Goal: Information Seeking & Learning: Learn about a topic

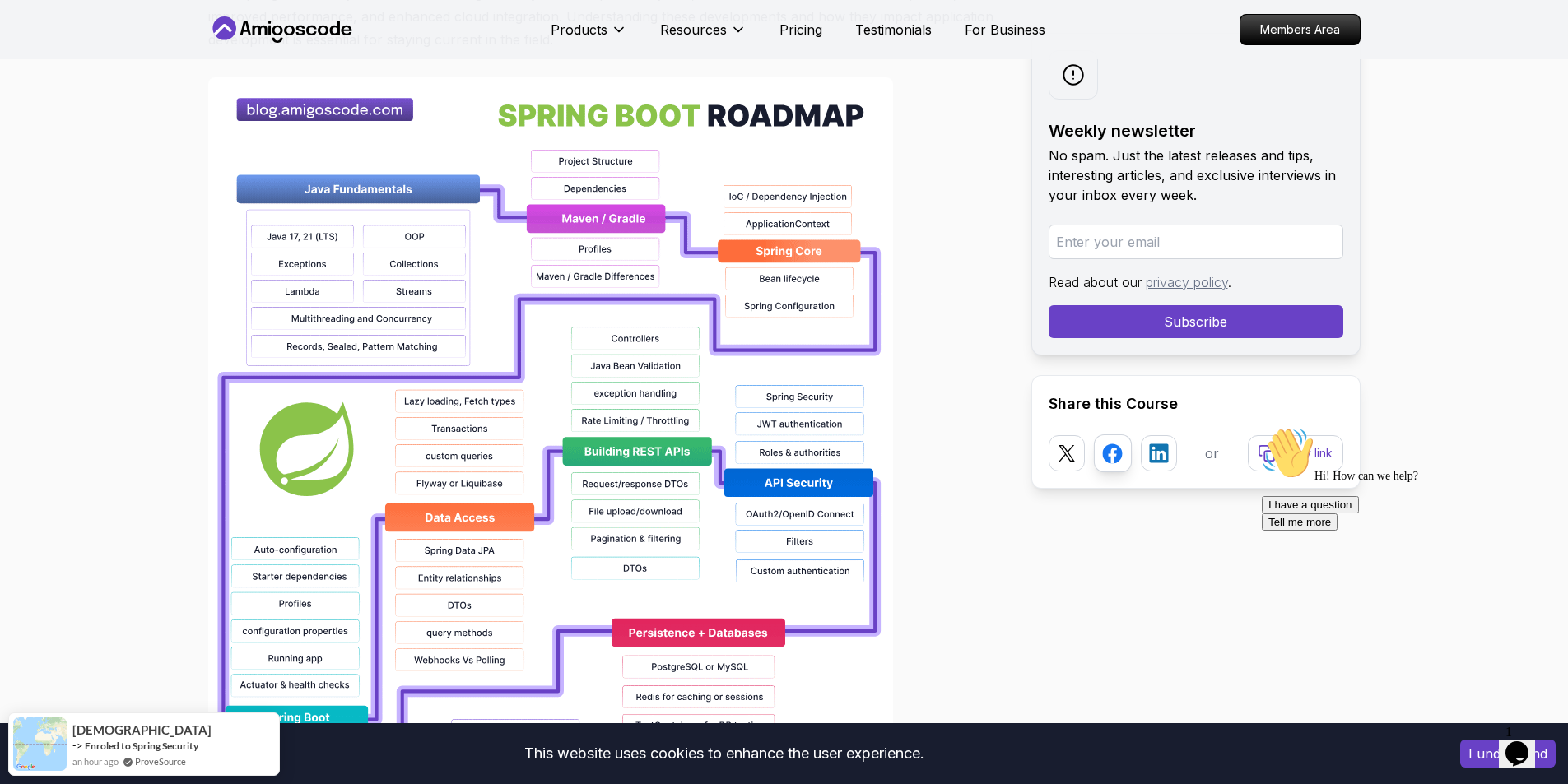
click at [950, 409] on div at bounding box center [607, 604] width 797 height 1053
drag, startPoint x: 1034, startPoint y: 437, endPoint x: 1011, endPoint y: 439, distance: 23.1
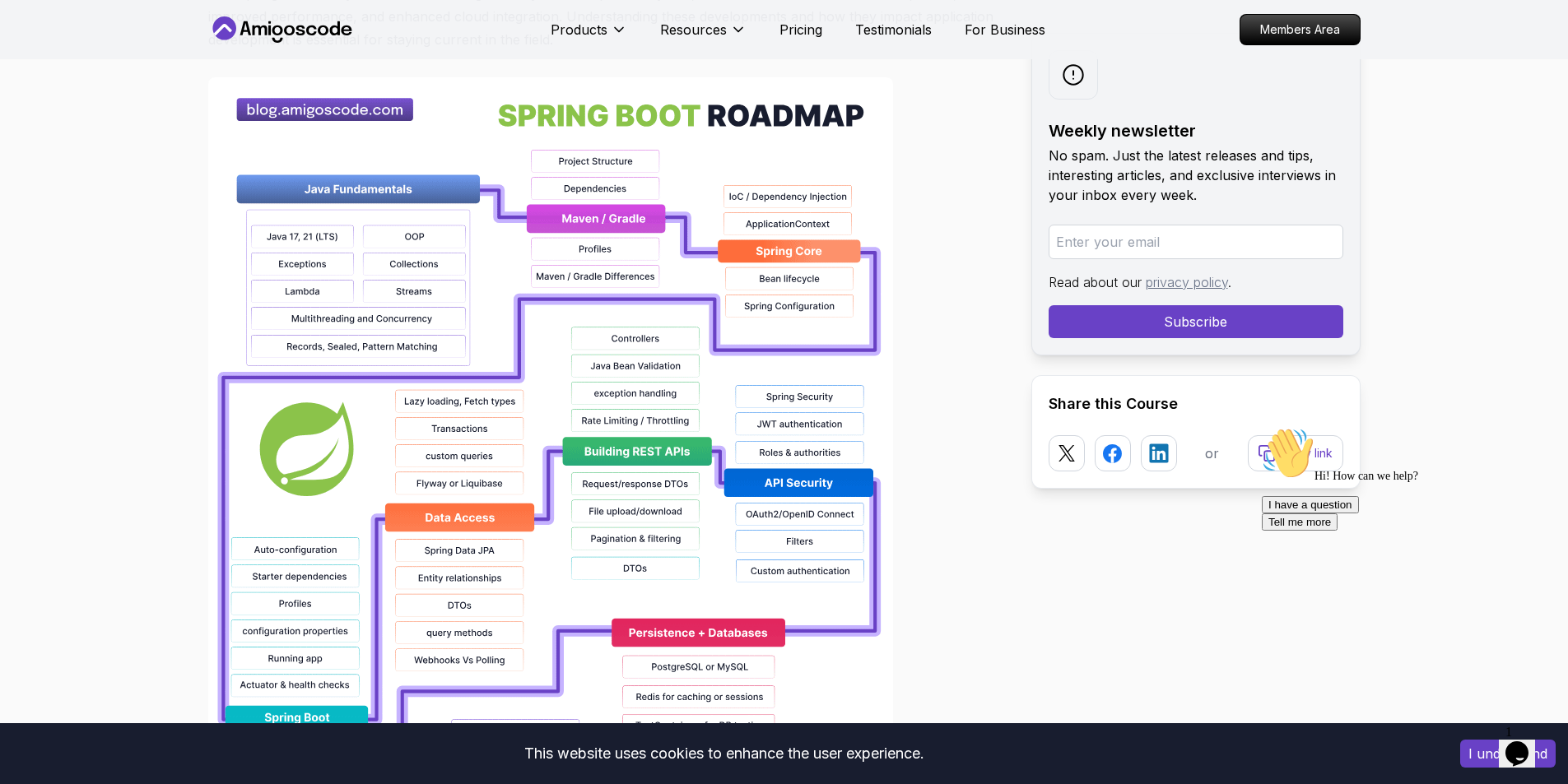
click at [975, 581] on div at bounding box center [607, 604] width 797 height 1053
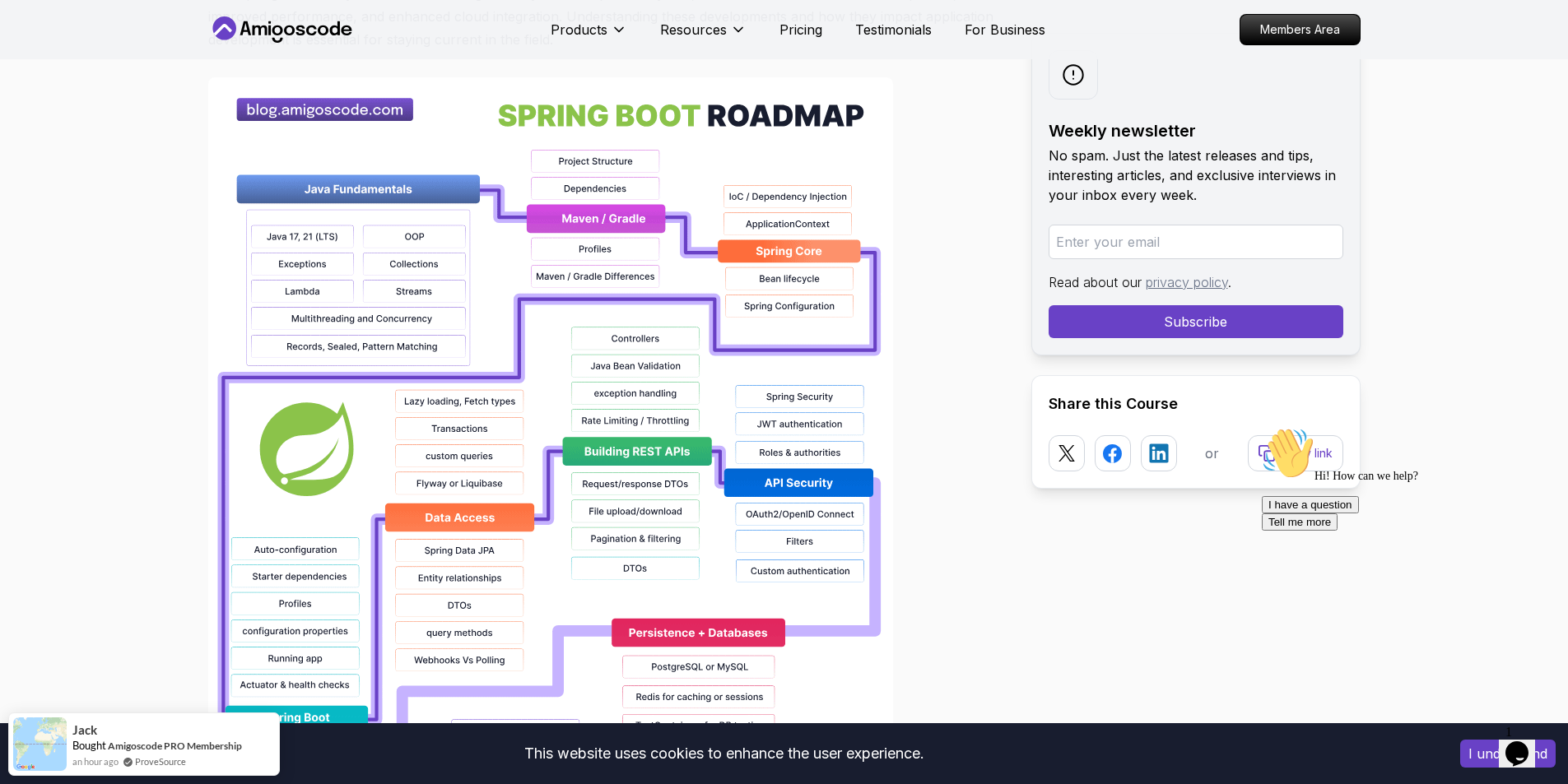
click at [975, 581] on div at bounding box center [607, 604] width 797 height 1053
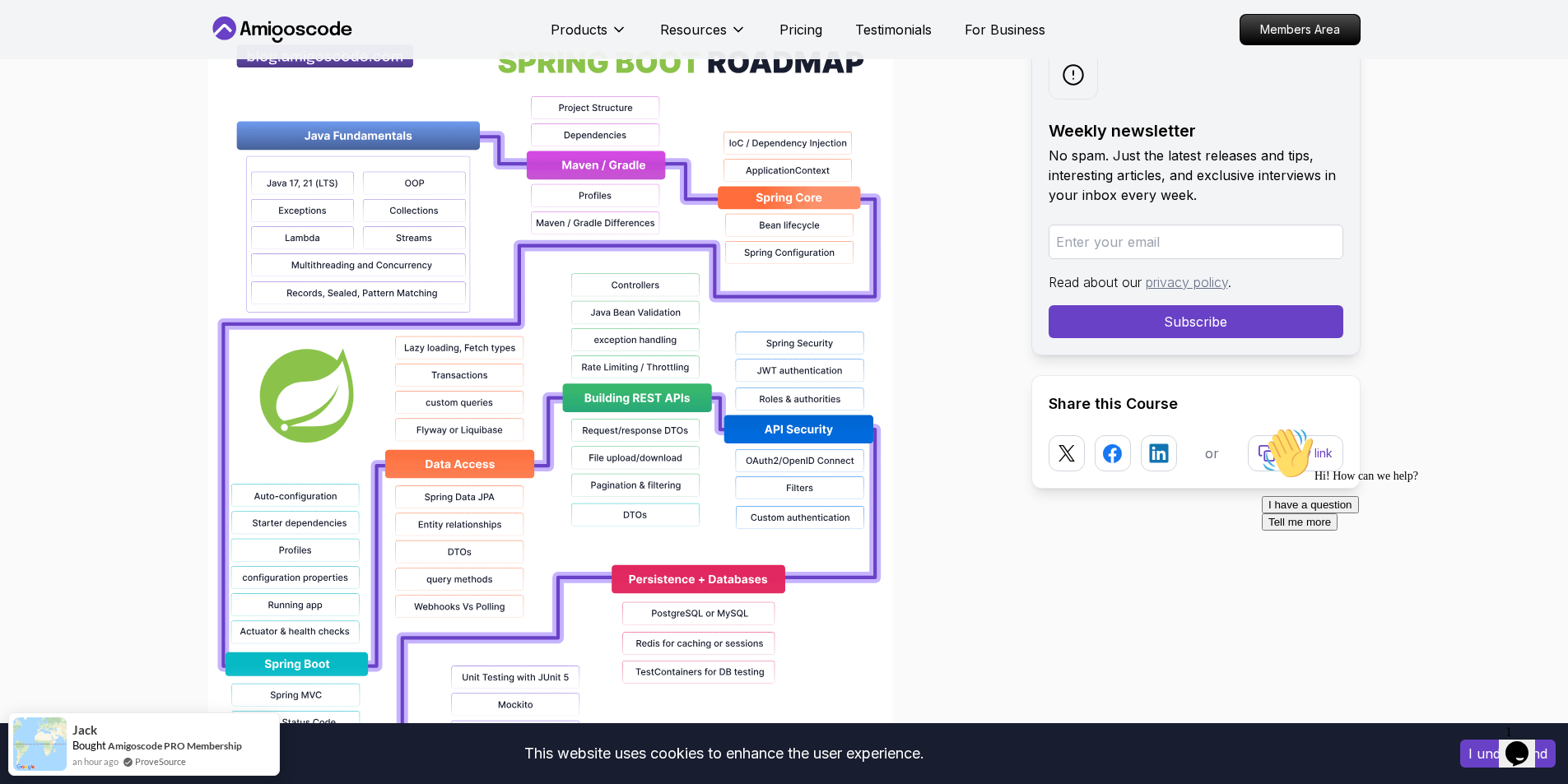
scroll to position [1234, 0]
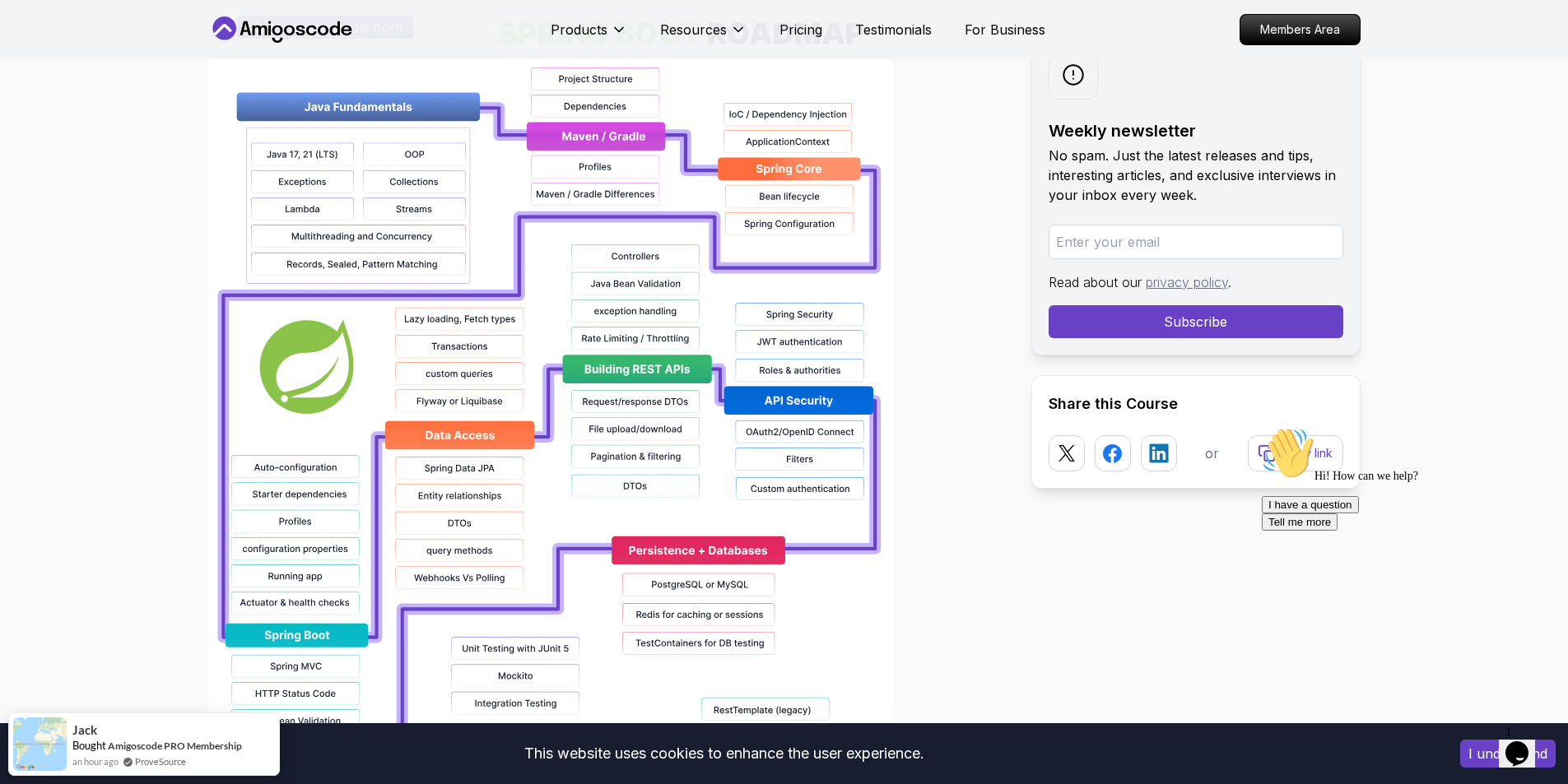
click at [934, 517] on div at bounding box center [607, 522] width 797 height 1053
click at [997, 555] on div at bounding box center [607, 522] width 797 height 1053
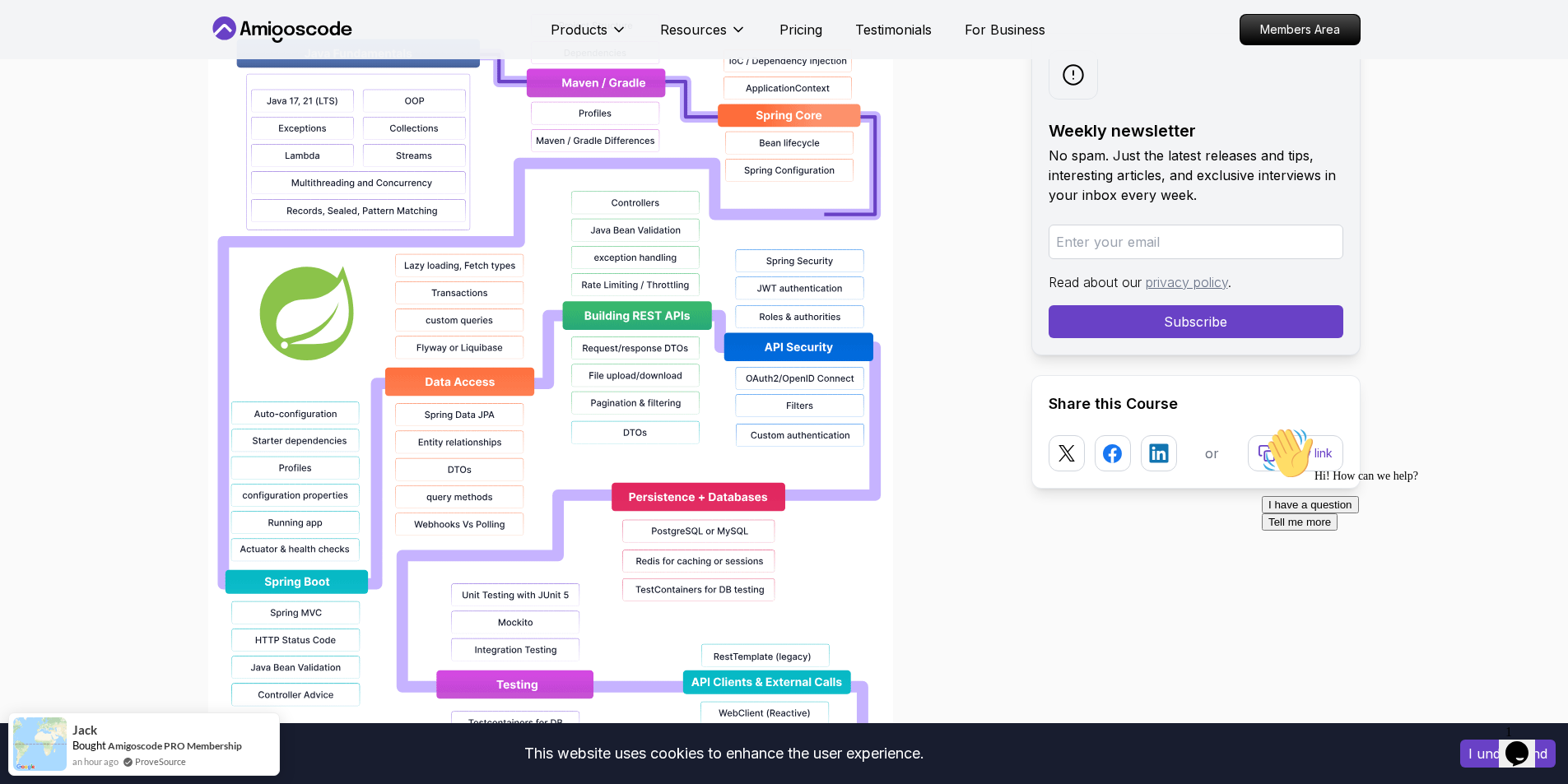
scroll to position [1316, 0]
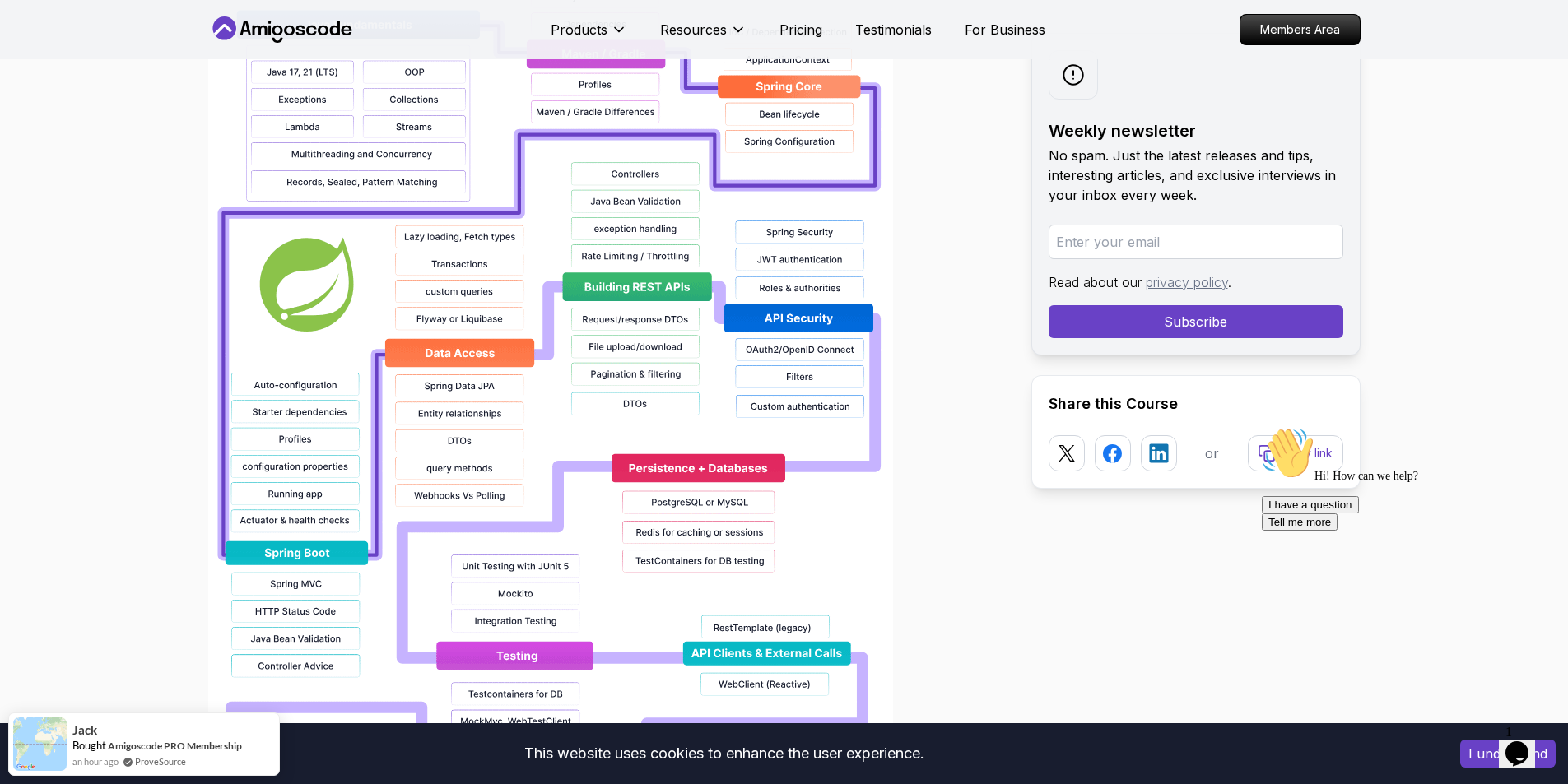
click at [997, 555] on div at bounding box center [607, 440] width 797 height 1053
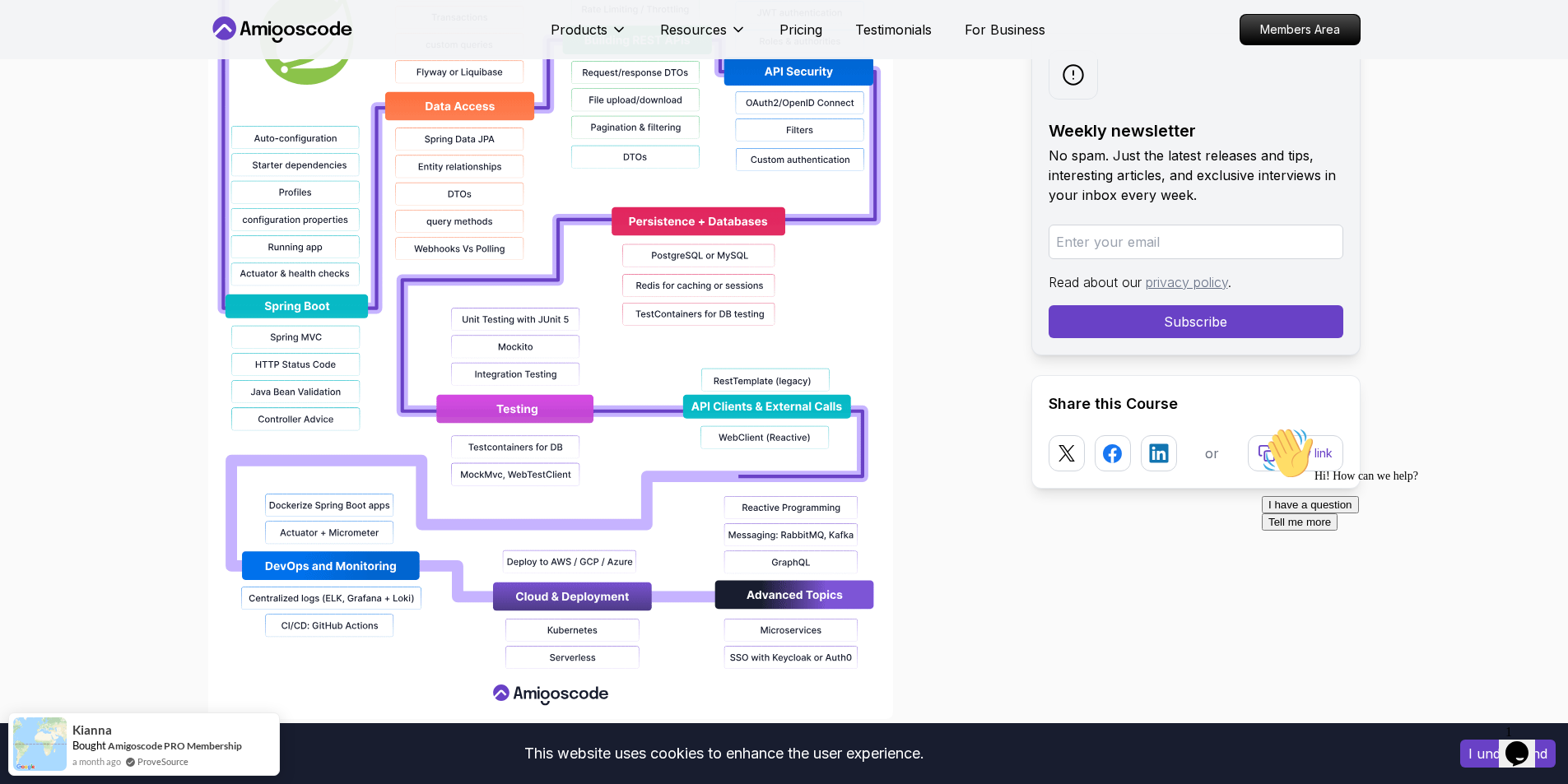
scroll to position [1645, 0]
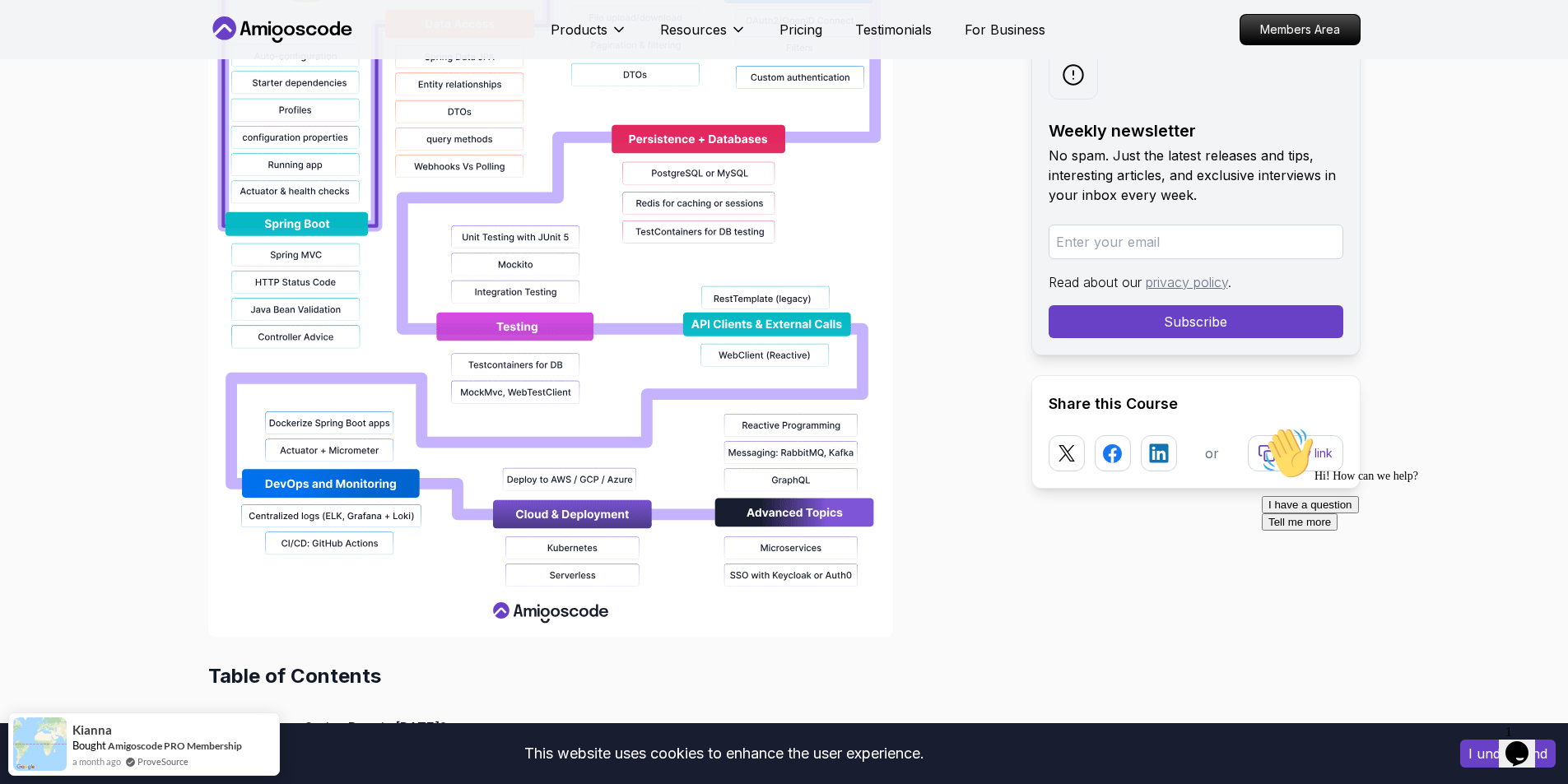
click at [979, 508] on div at bounding box center [607, 111] width 797 height 1053
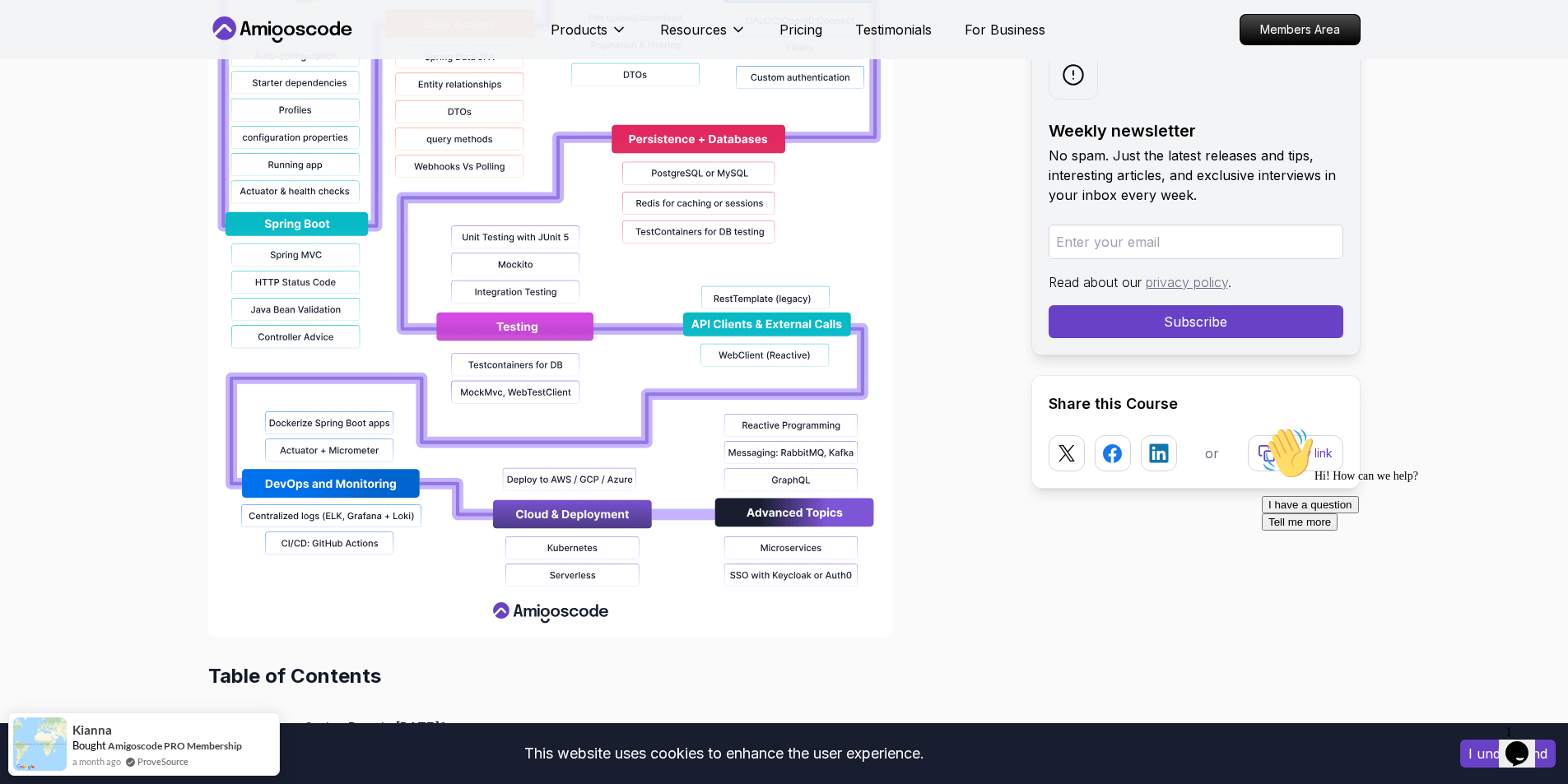
click at [963, 553] on div at bounding box center [607, 111] width 797 height 1053
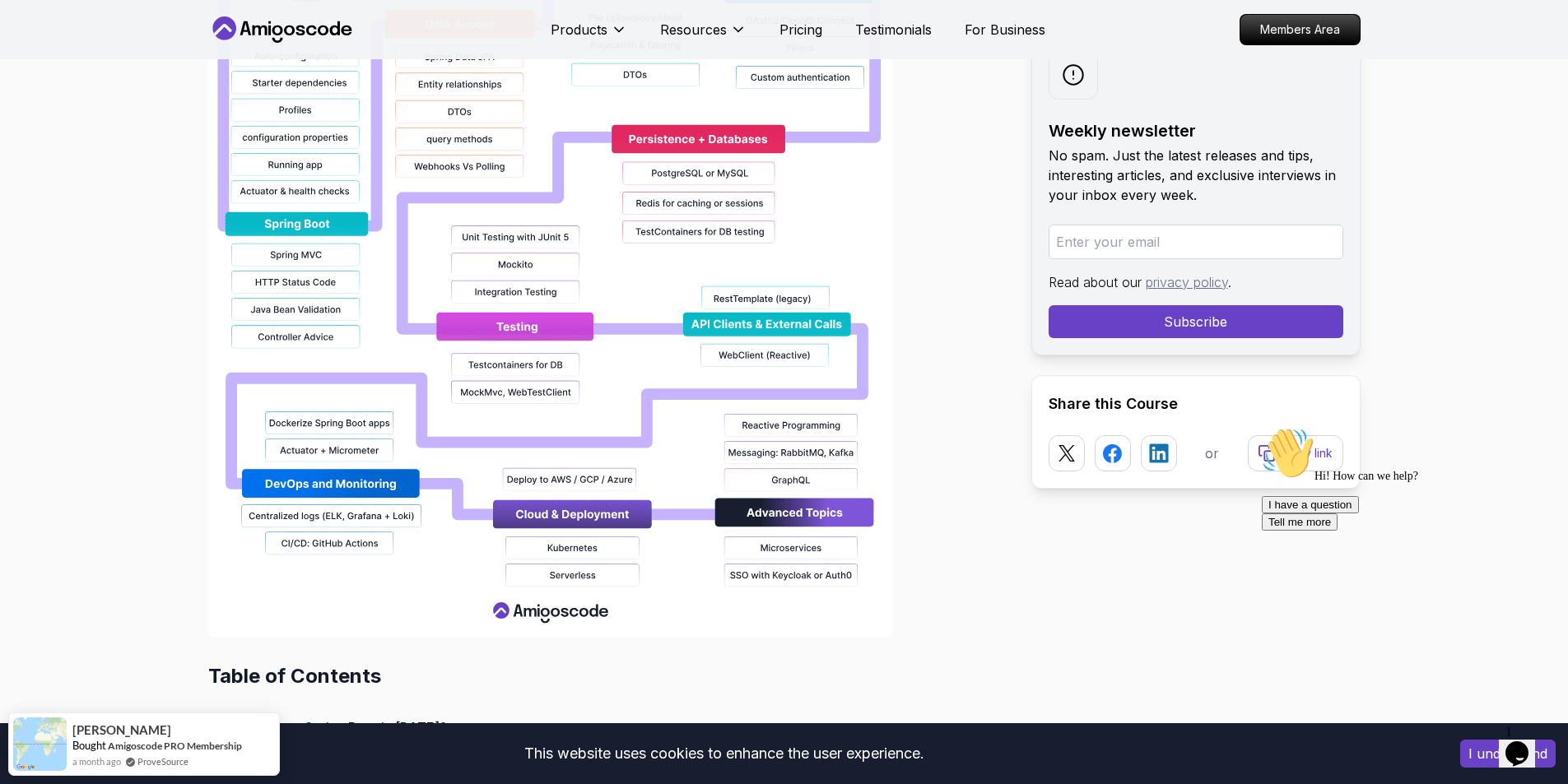
click at [1004, 505] on div at bounding box center [607, 111] width 797 height 1053
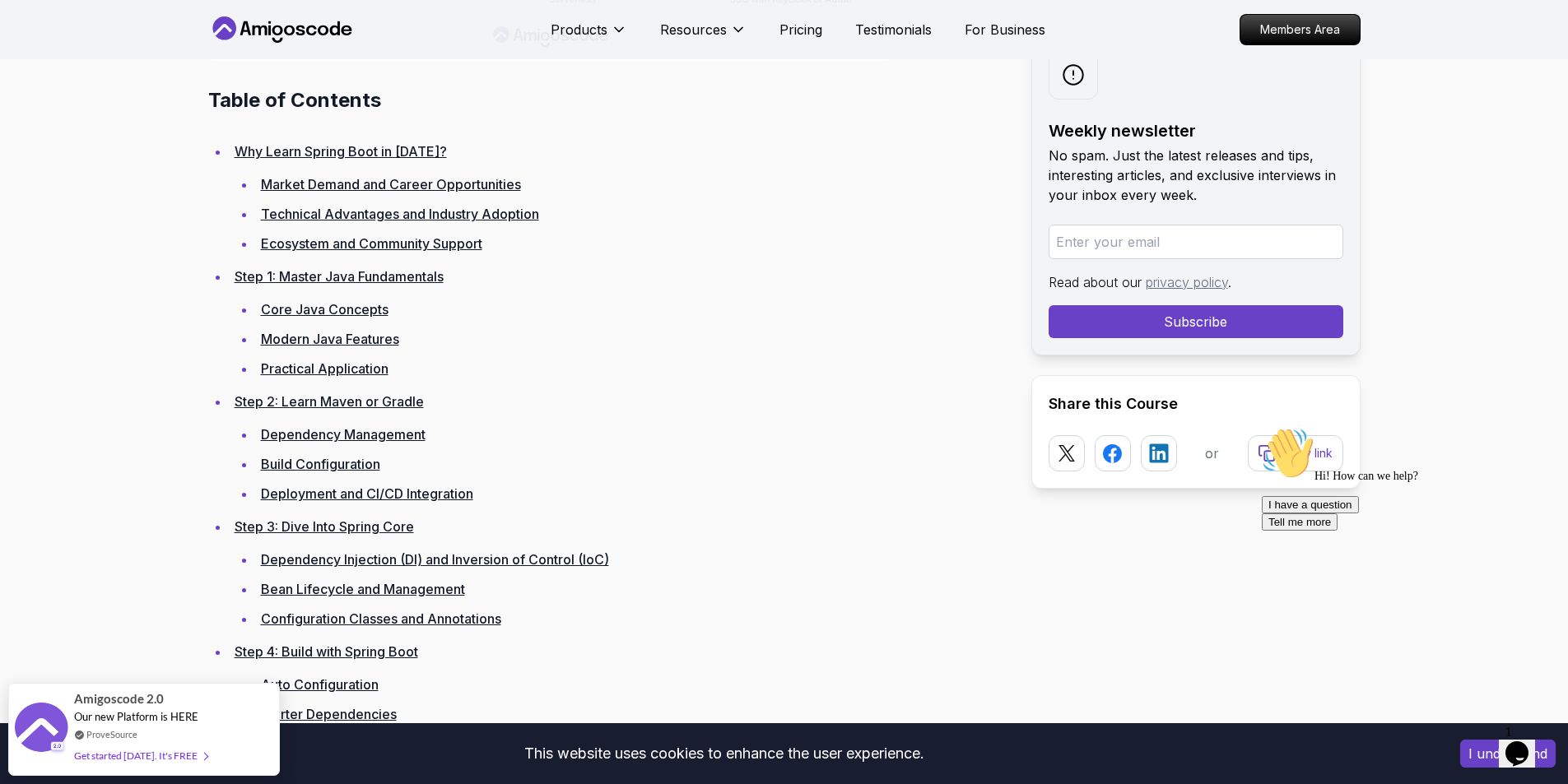
click at [943, 479] on ul "Dependency Management Build Configuration Deployment and CI/CD Integration" at bounding box center [620, 464] width 771 height 82
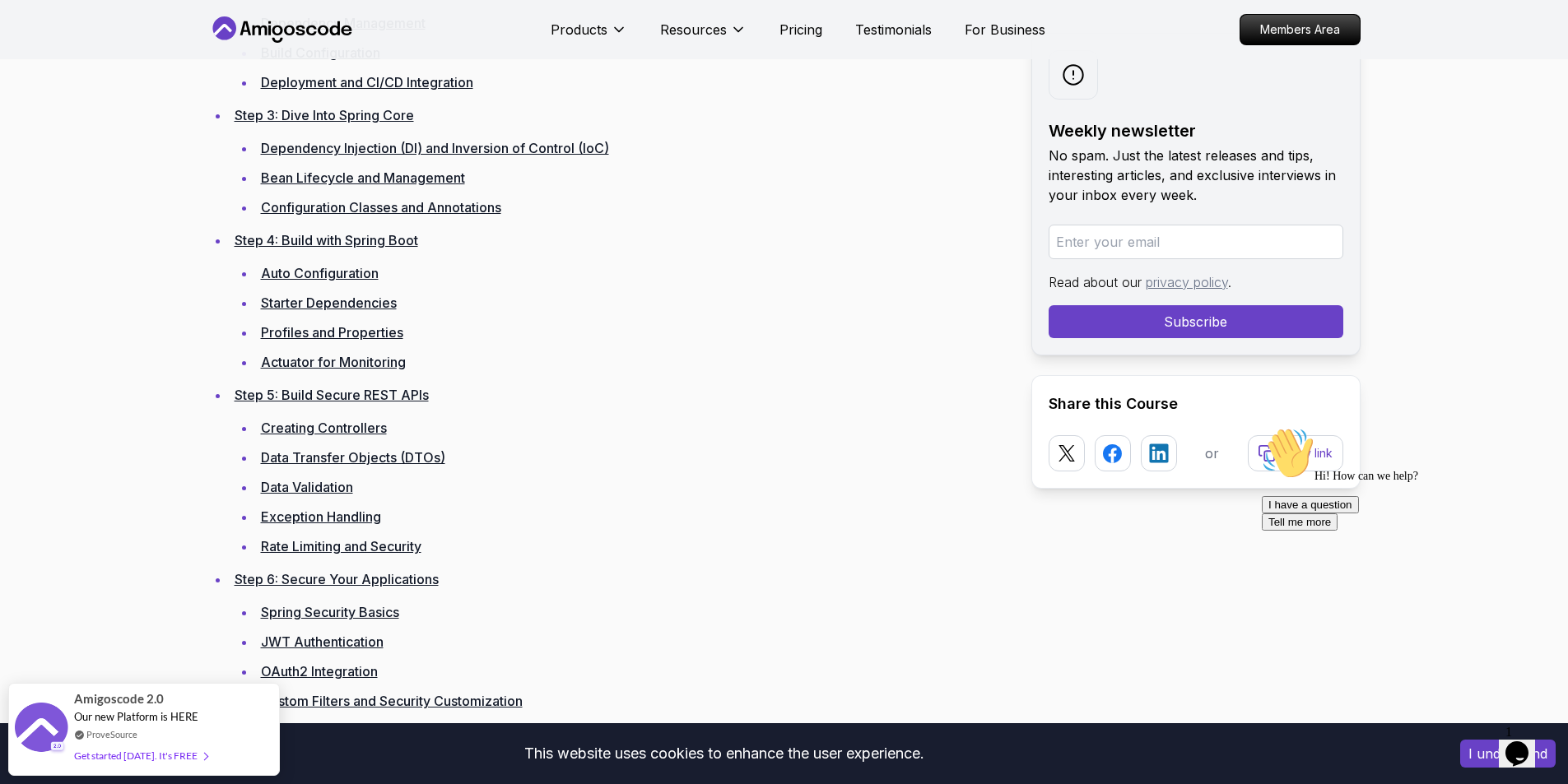
scroll to position [2715, 0]
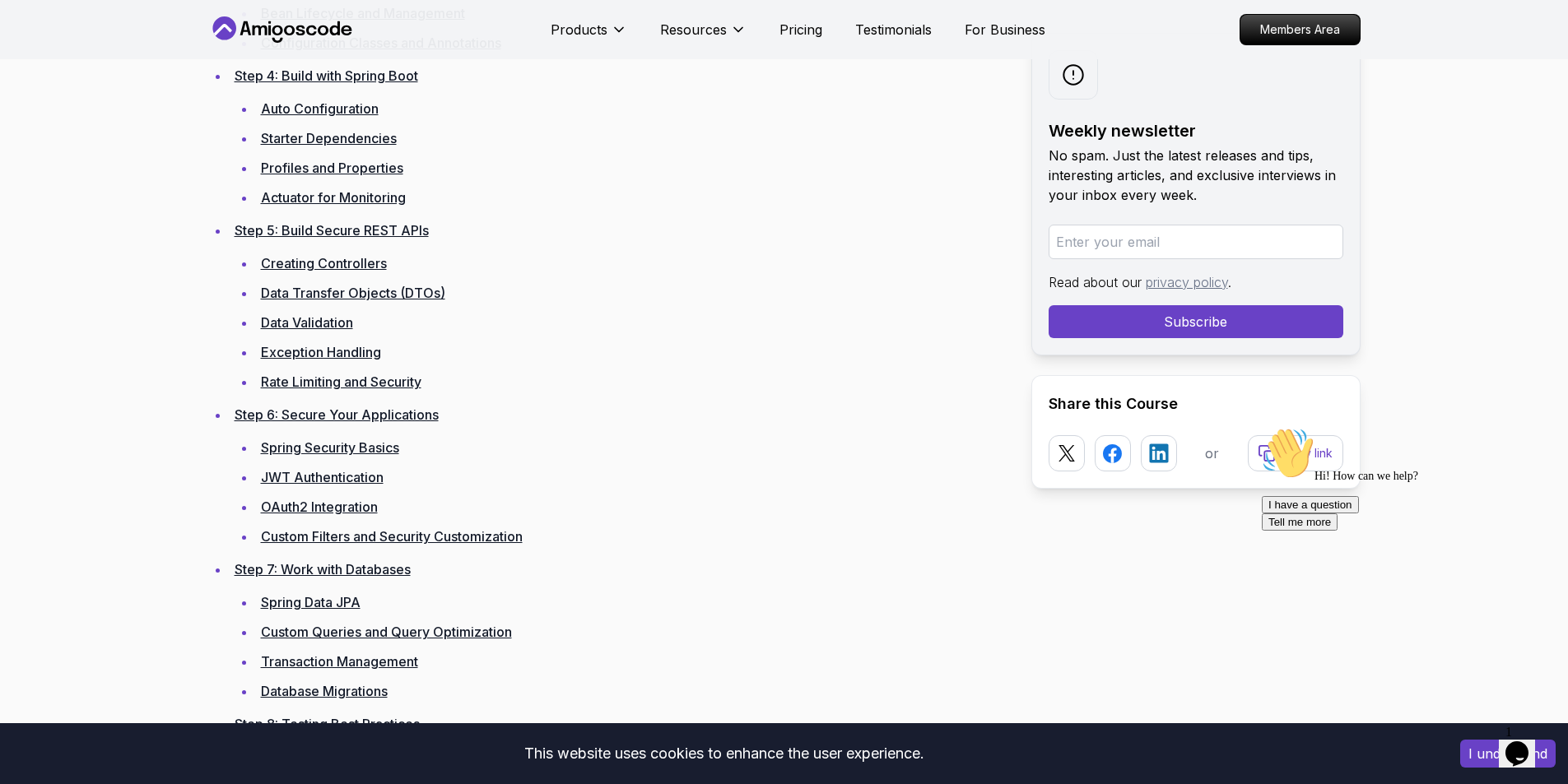
click at [344, 478] on link "JWT Authentication" at bounding box center [322, 477] width 122 height 16
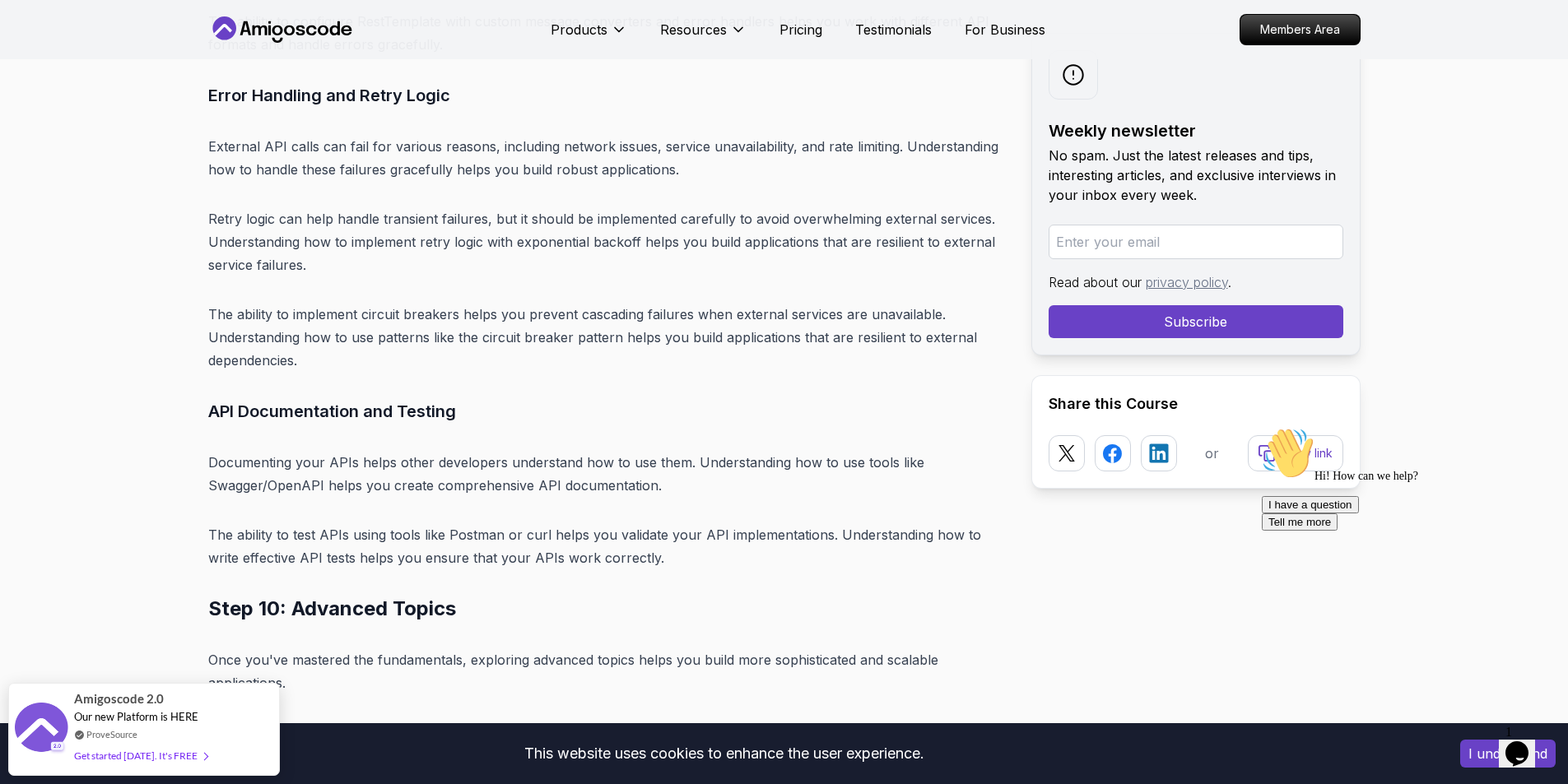
scroll to position [16287, 0]
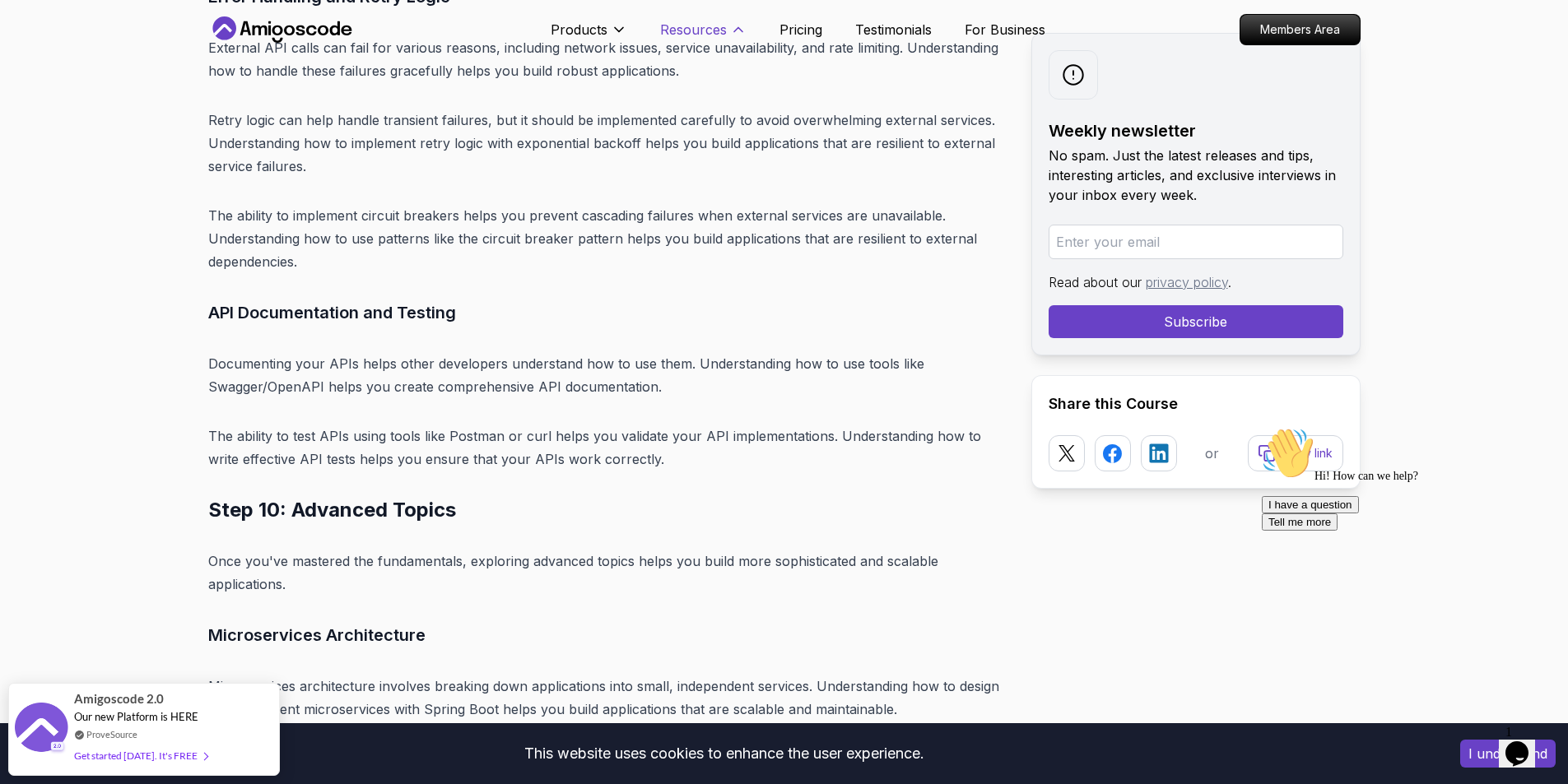
click at [723, 34] on p "Resources" at bounding box center [694, 30] width 67 height 20
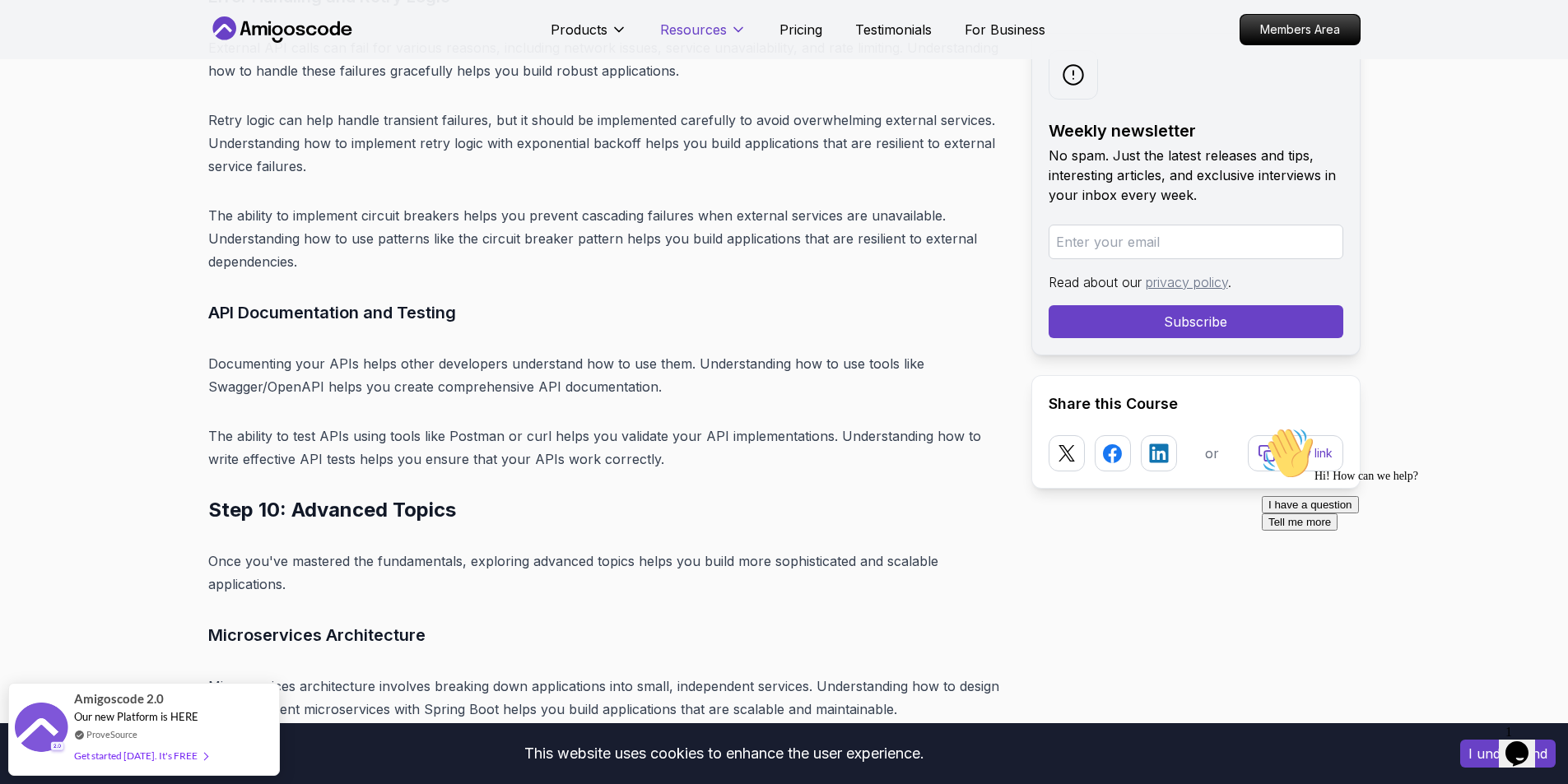
click at [723, 35] on p "Resources" at bounding box center [694, 30] width 67 height 20
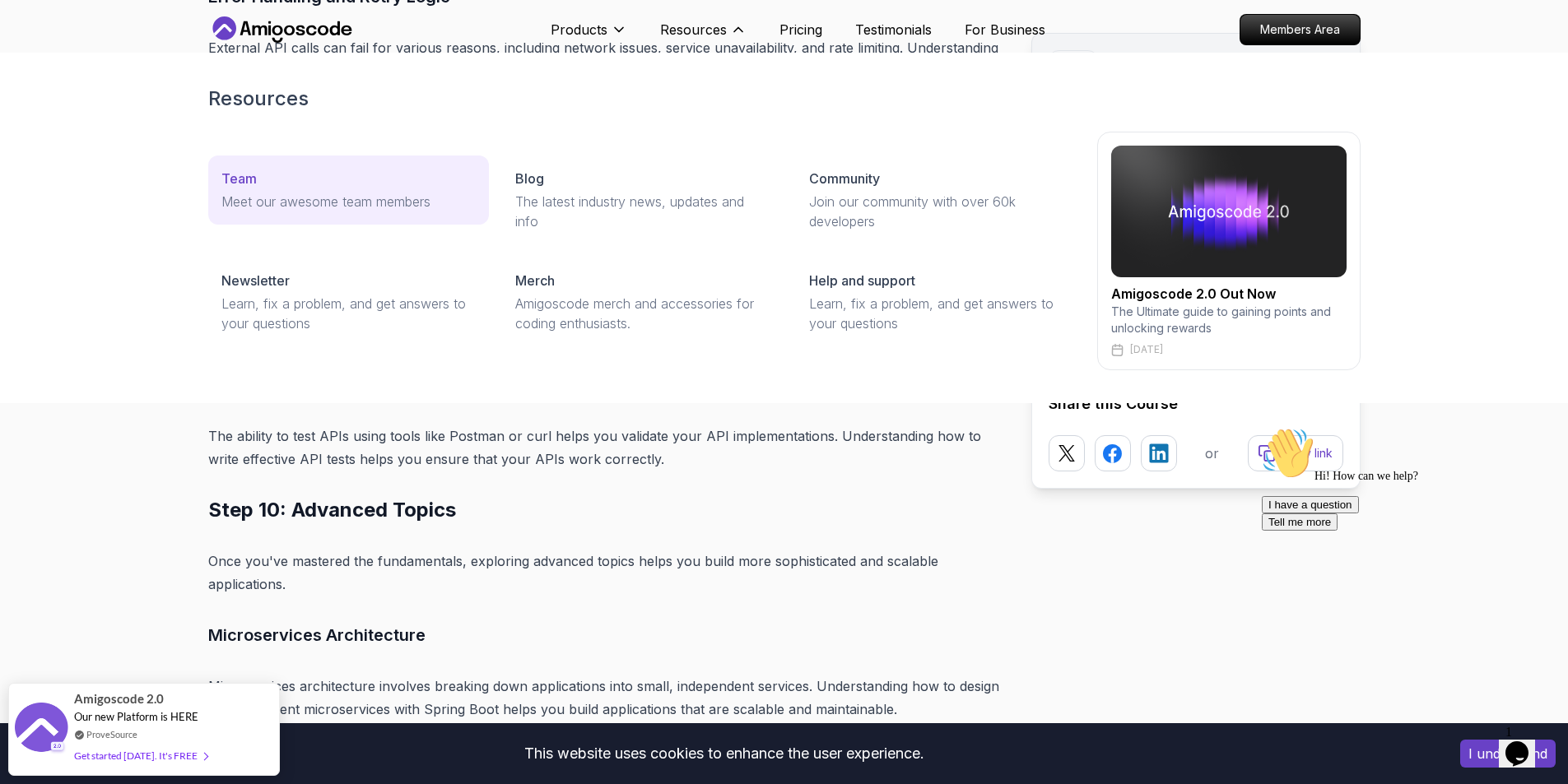
click at [361, 173] on div "Team" at bounding box center [348, 179] width 254 height 20
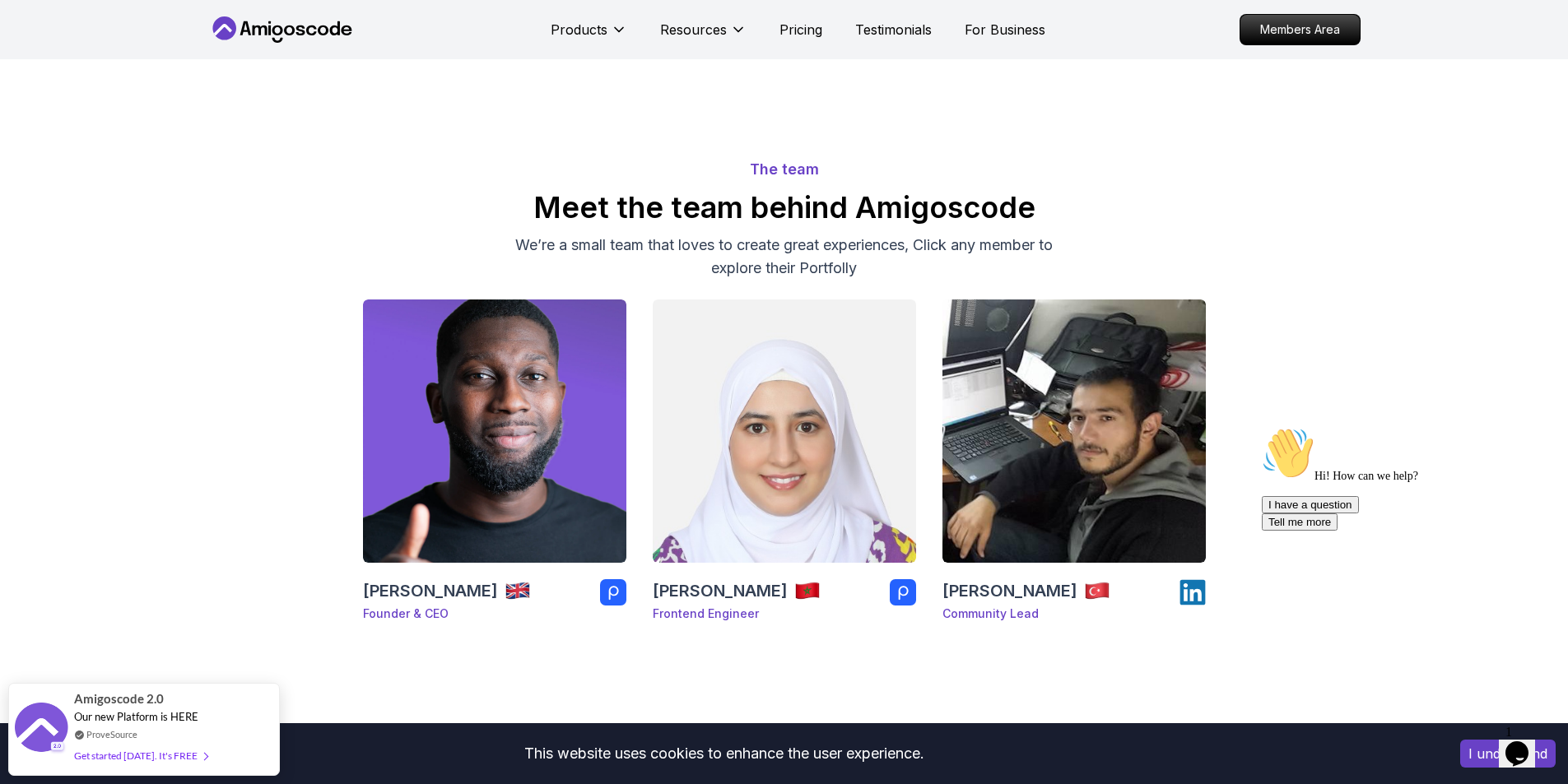
click at [1416, 497] on div "Hi! How can we help? I have a question Tell me more" at bounding box center [1410, 479] width 297 height 103
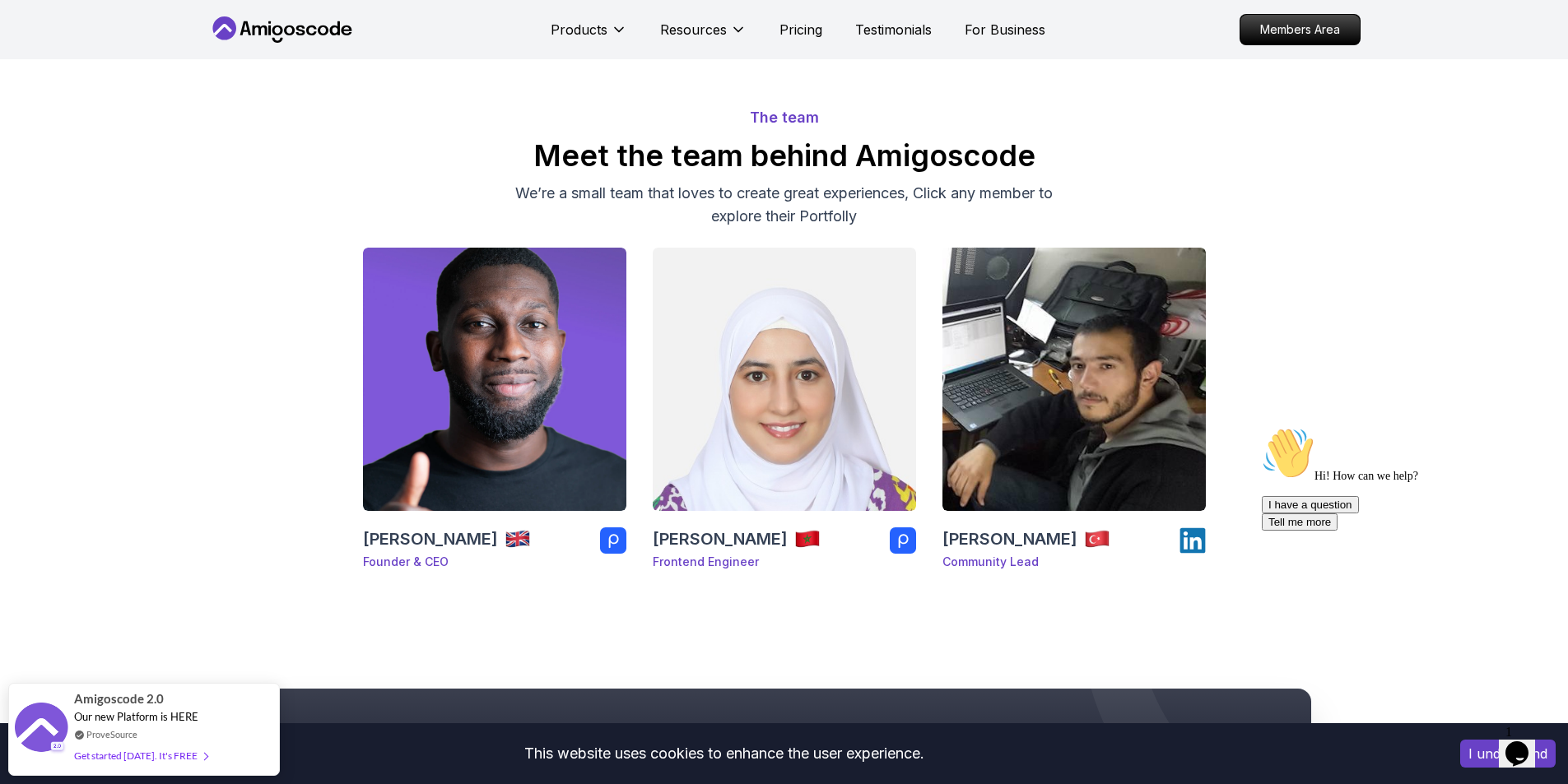
scroll to position [329, 0]
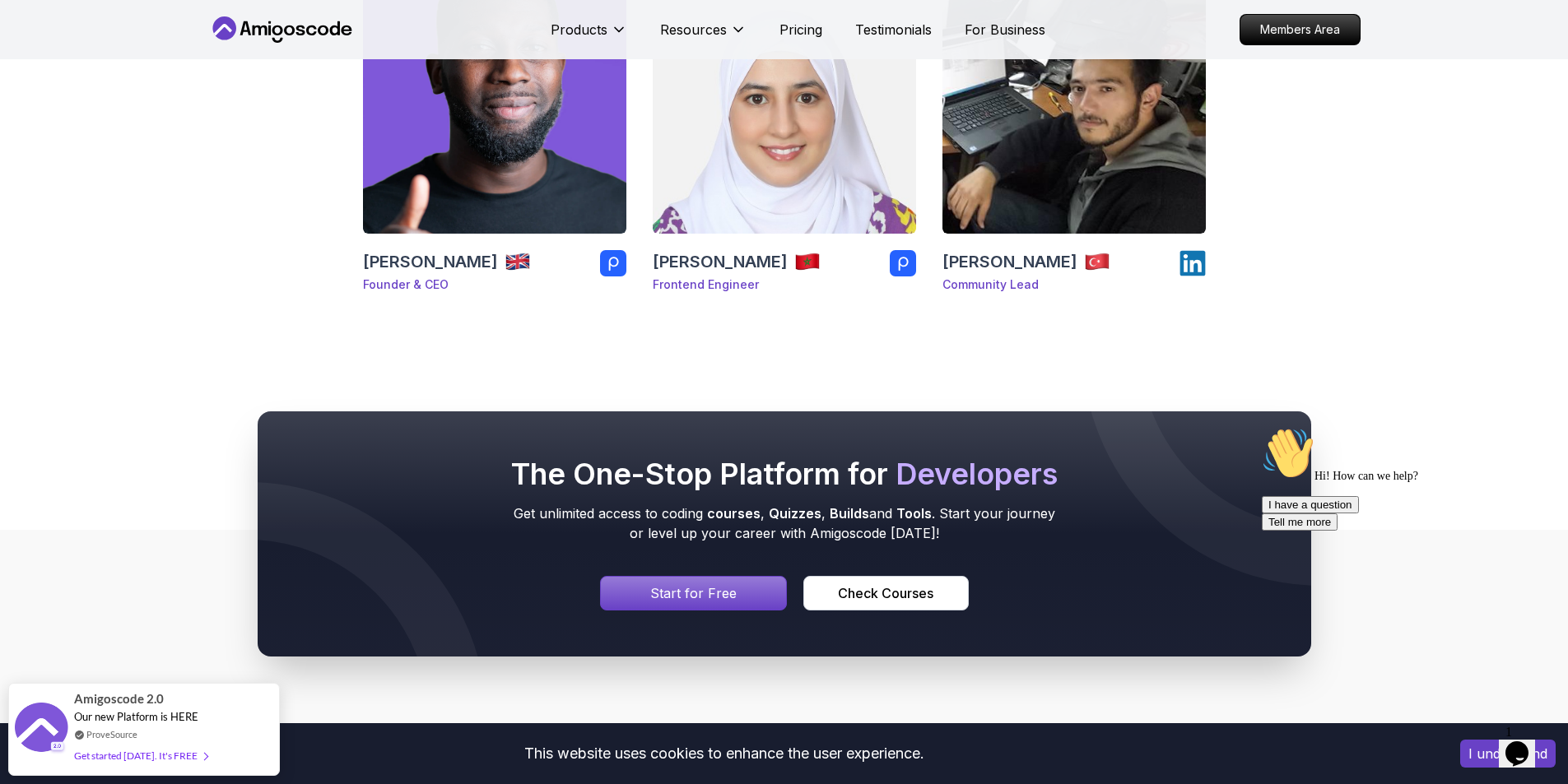
click at [1399, 489] on div "Hi! How can we help? I have a question Tell me more" at bounding box center [1410, 479] width 297 height 103
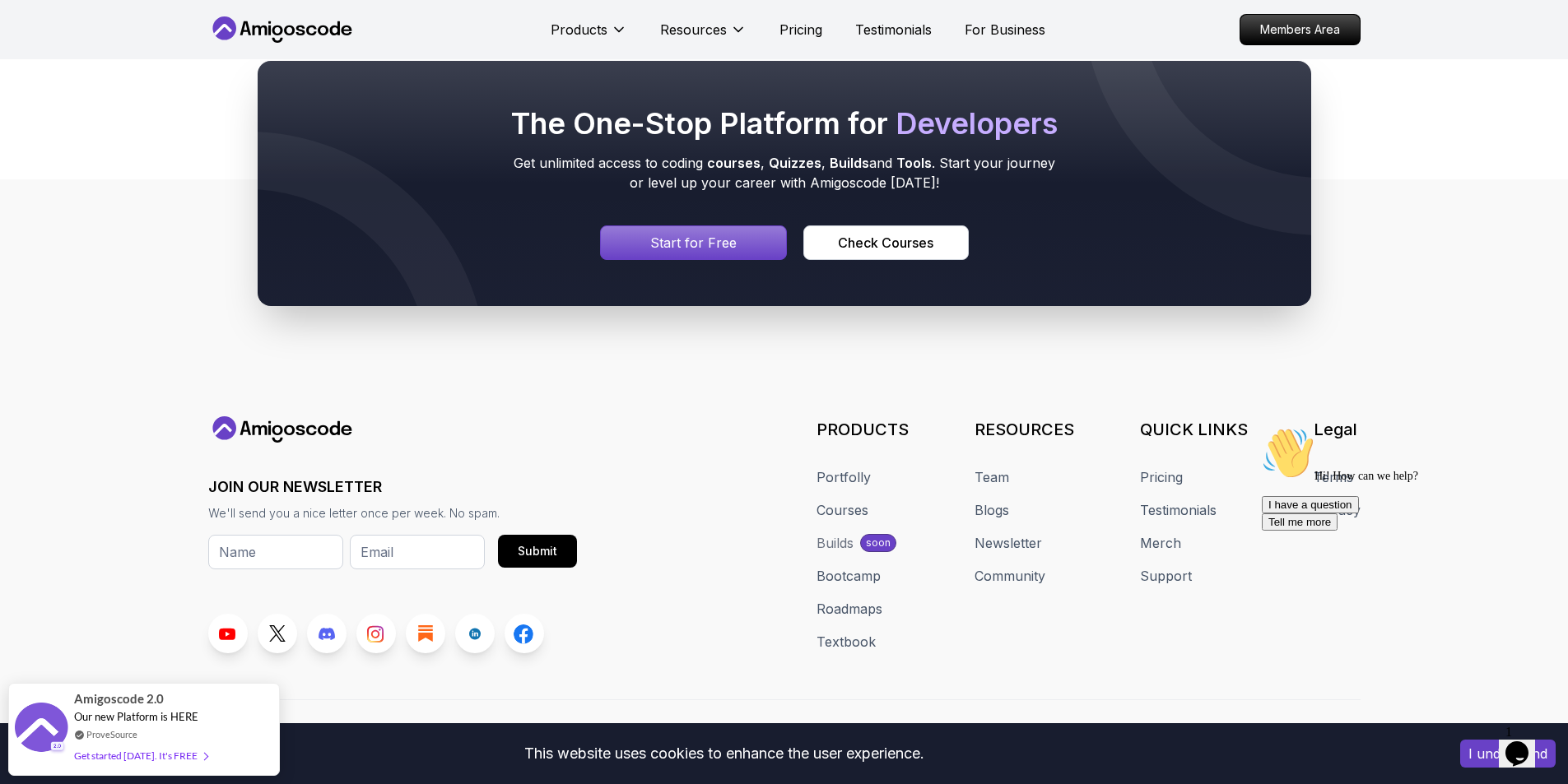
scroll to position [650, 0]
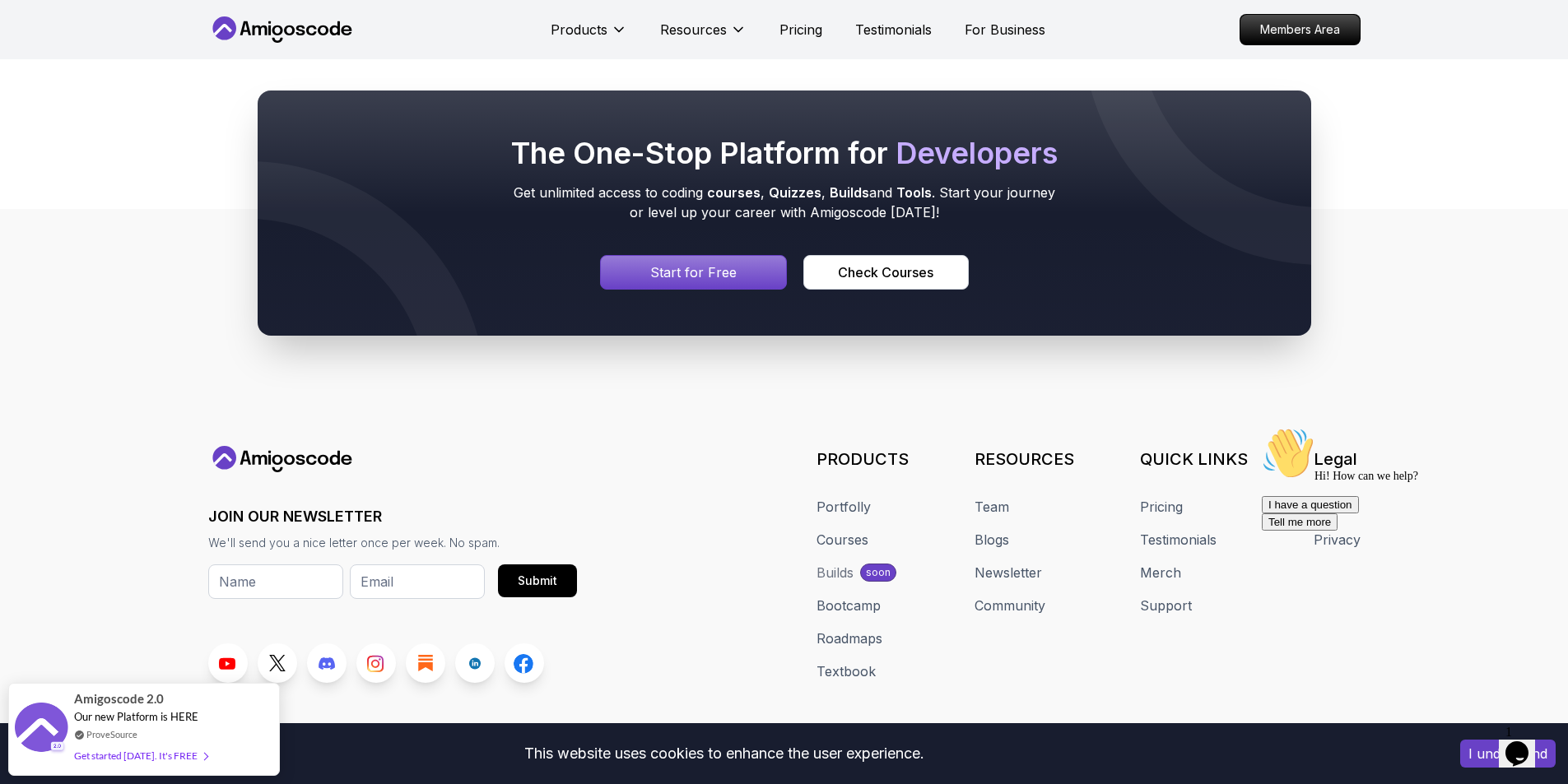
click at [1473, 450] on div "Hi! How can we help? I have a question Tell me more" at bounding box center [1410, 479] width 297 height 103
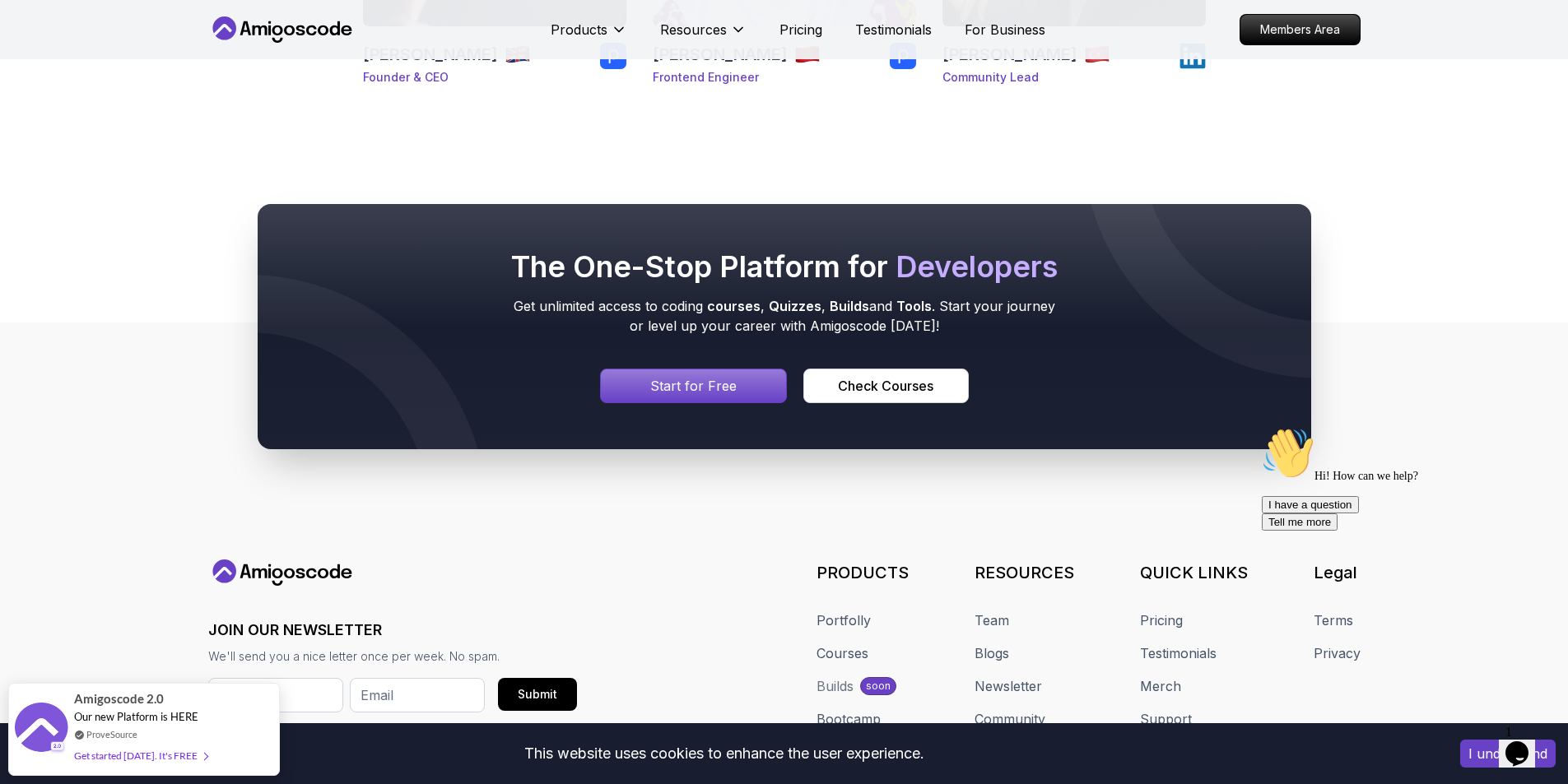
scroll to position [732, 0]
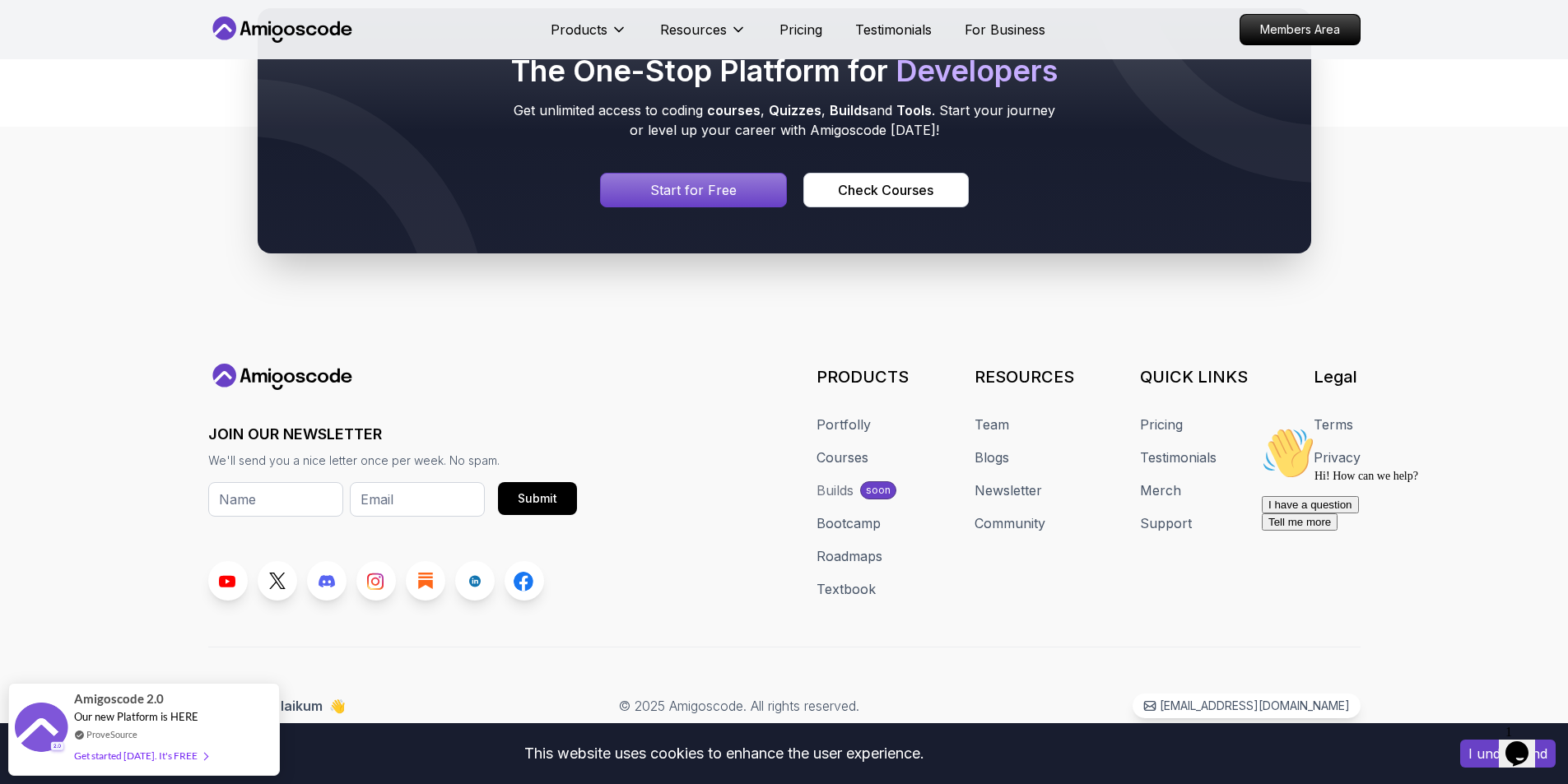
click at [1469, 453] on div "Hi! How can we help? I have a question Tell me more" at bounding box center [1410, 479] width 297 height 103
click at [1262, 427] on icon "Chat attention grabber" at bounding box center [1262, 427] width 0 height 0
click at [1524, 593] on footer "JOIN OUR NEWSLETTER We'll send you a nice letter once per week. No spam. Submit…" at bounding box center [784, 455] width 1568 height 657
drag, startPoint x: 1191, startPoint y: 604, endPoint x: 1182, endPoint y: 606, distance: 9.2
click at [1182, 608] on div "JOIN OUR NEWSLETTER We'll send you a nice letter once per week. No spam. Submit…" at bounding box center [784, 540] width 1153 height 354
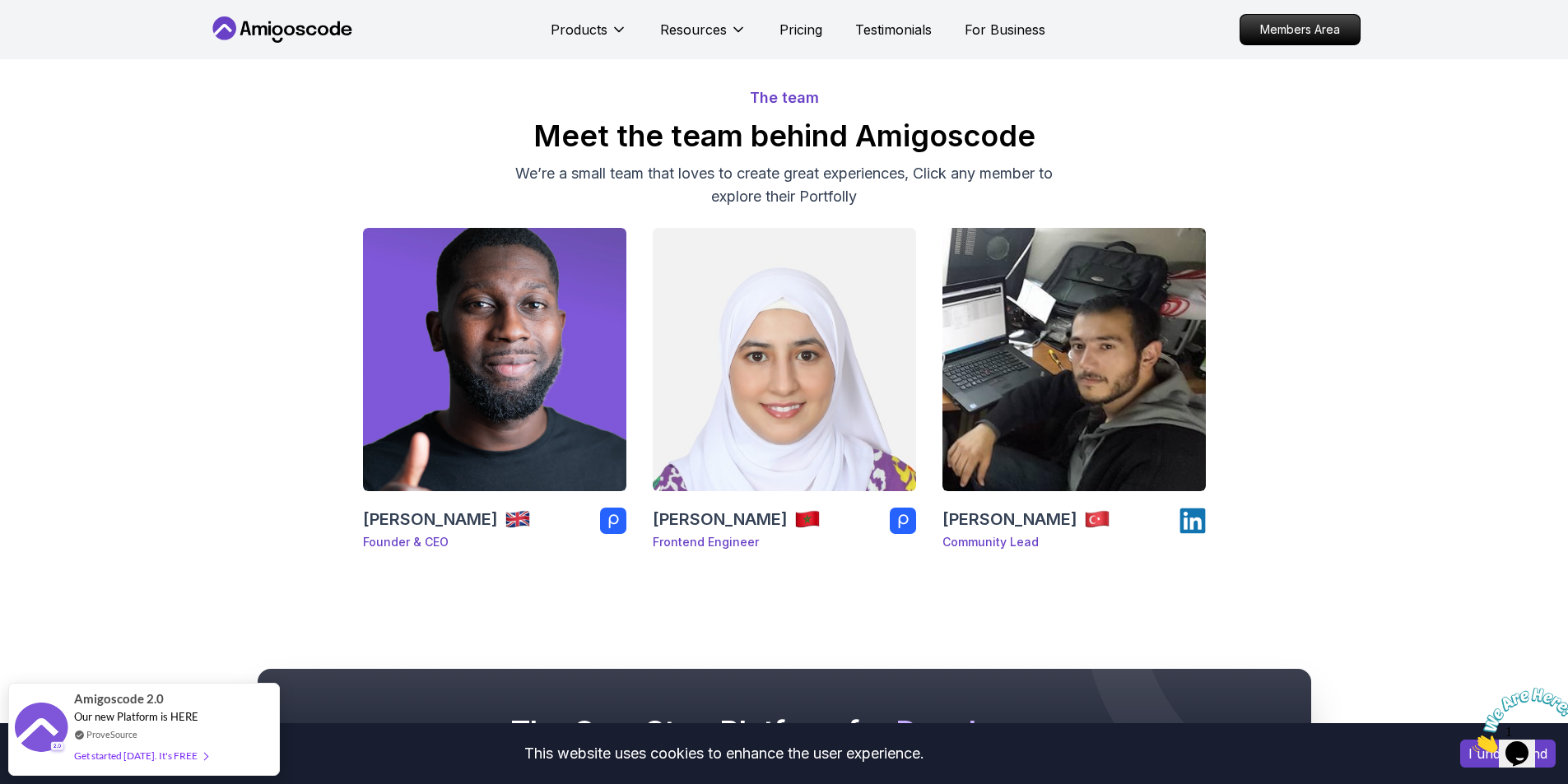
scroll to position [0, 0]
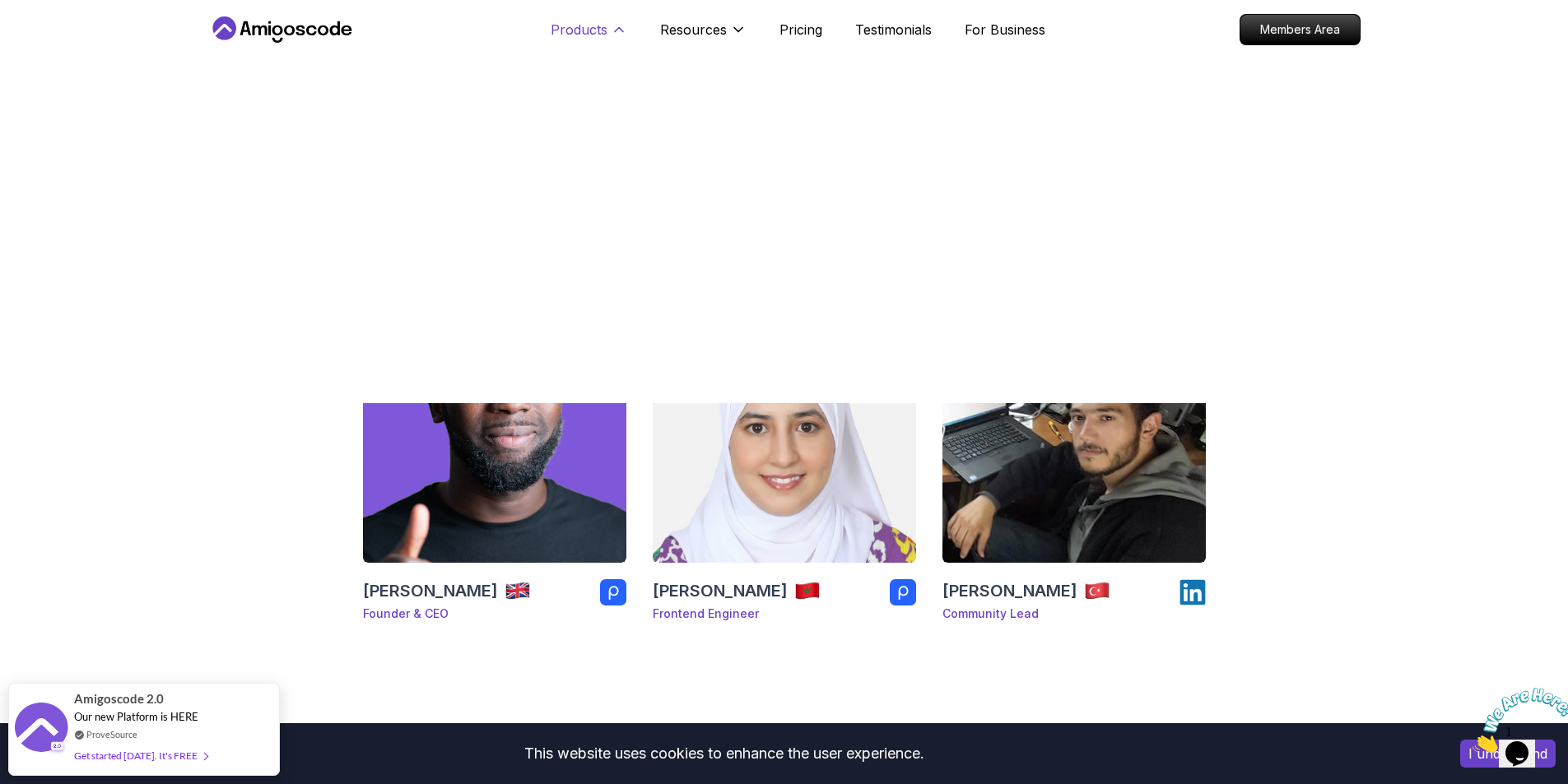
click at [585, 31] on p "Products" at bounding box center [579, 30] width 57 height 20
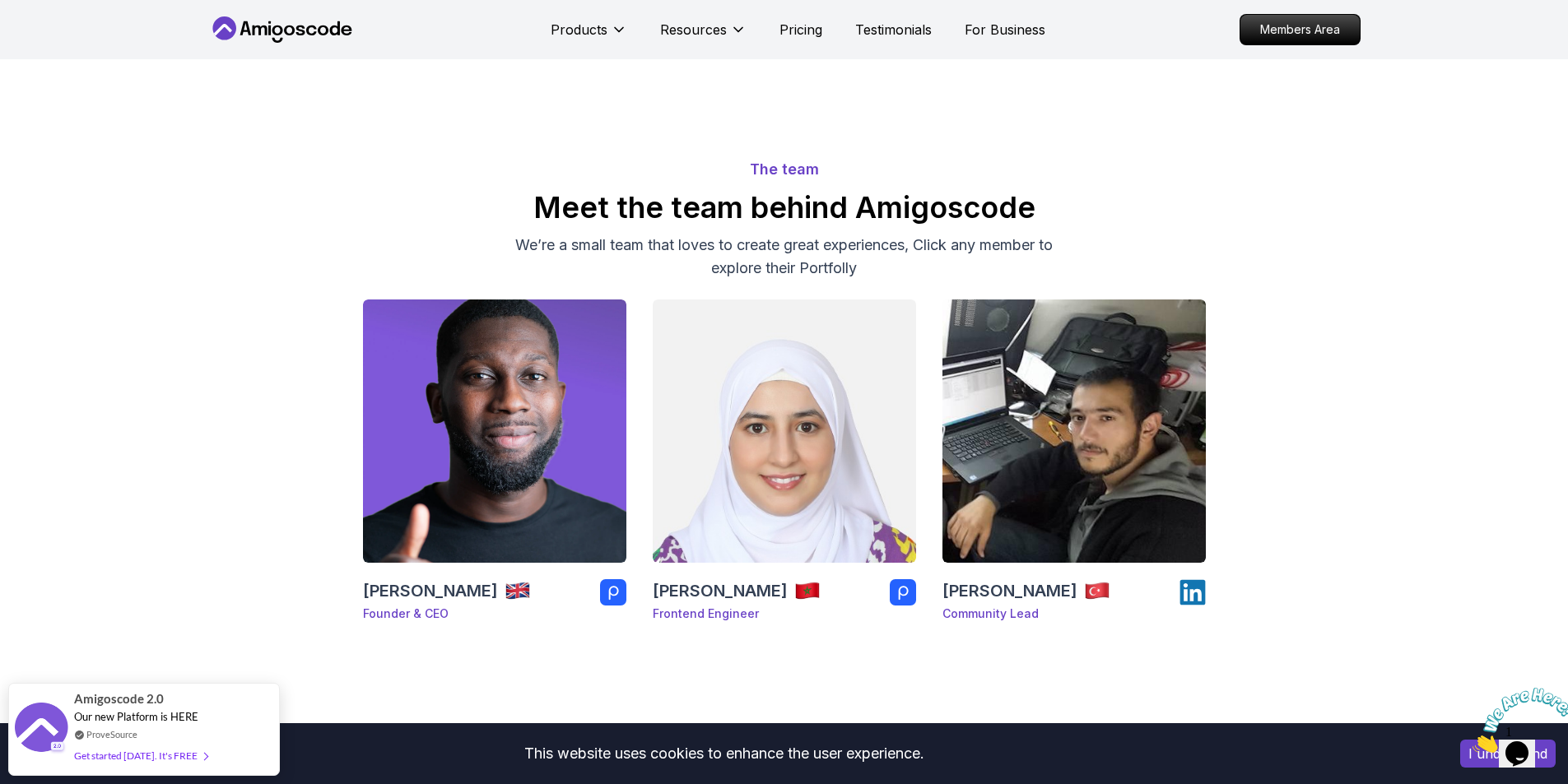
drag, startPoint x: 651, startPoint y: 34, endPoint x: 641, endPoint y: 44, distance: 14.1
click at [649, 37] on div "Products Resources" at bounding box center [648, 30] width 196 height 33
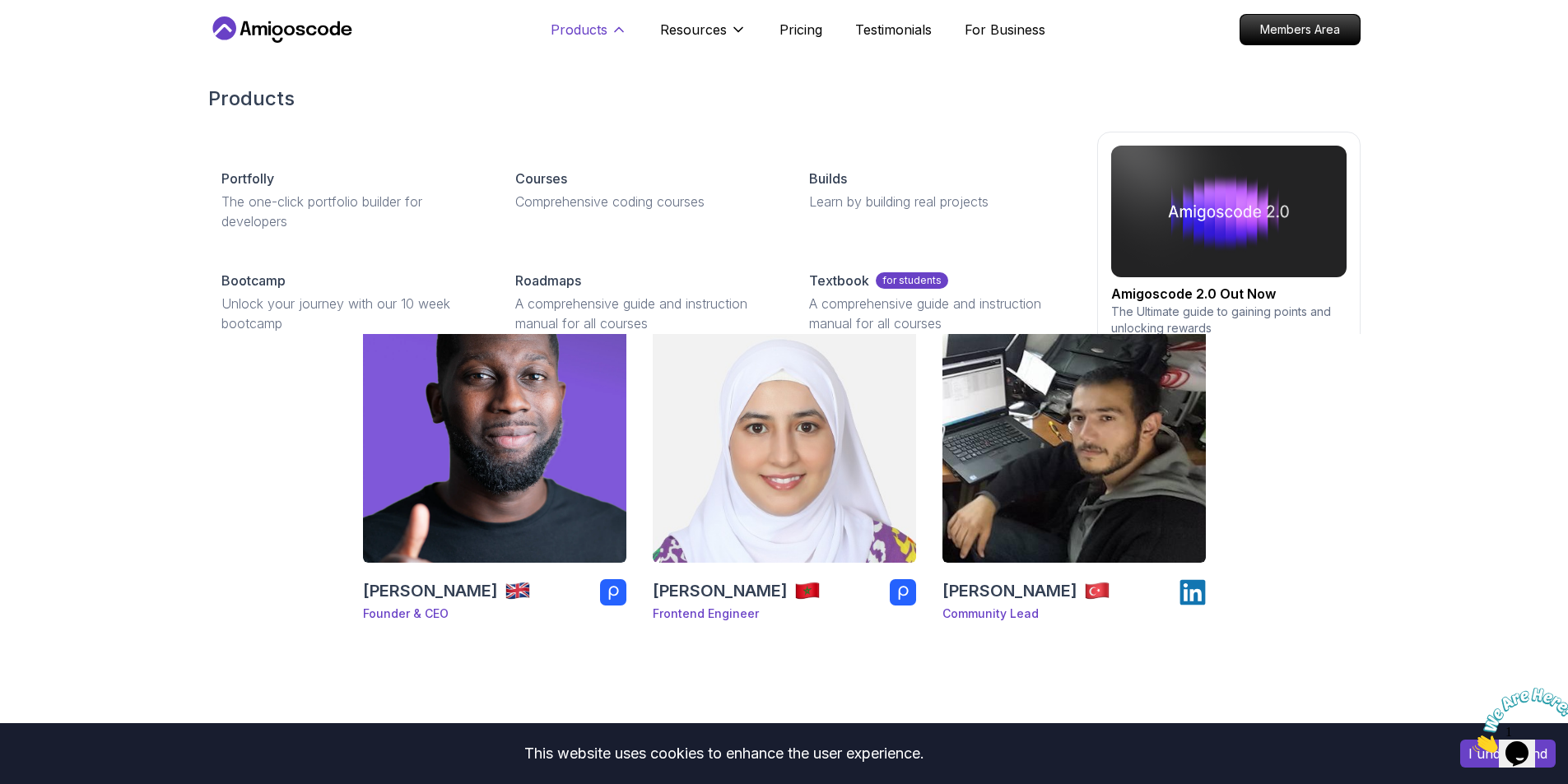
click at [613, 43] on button "Products" at bounding box center [589, 36] width 76 height 33
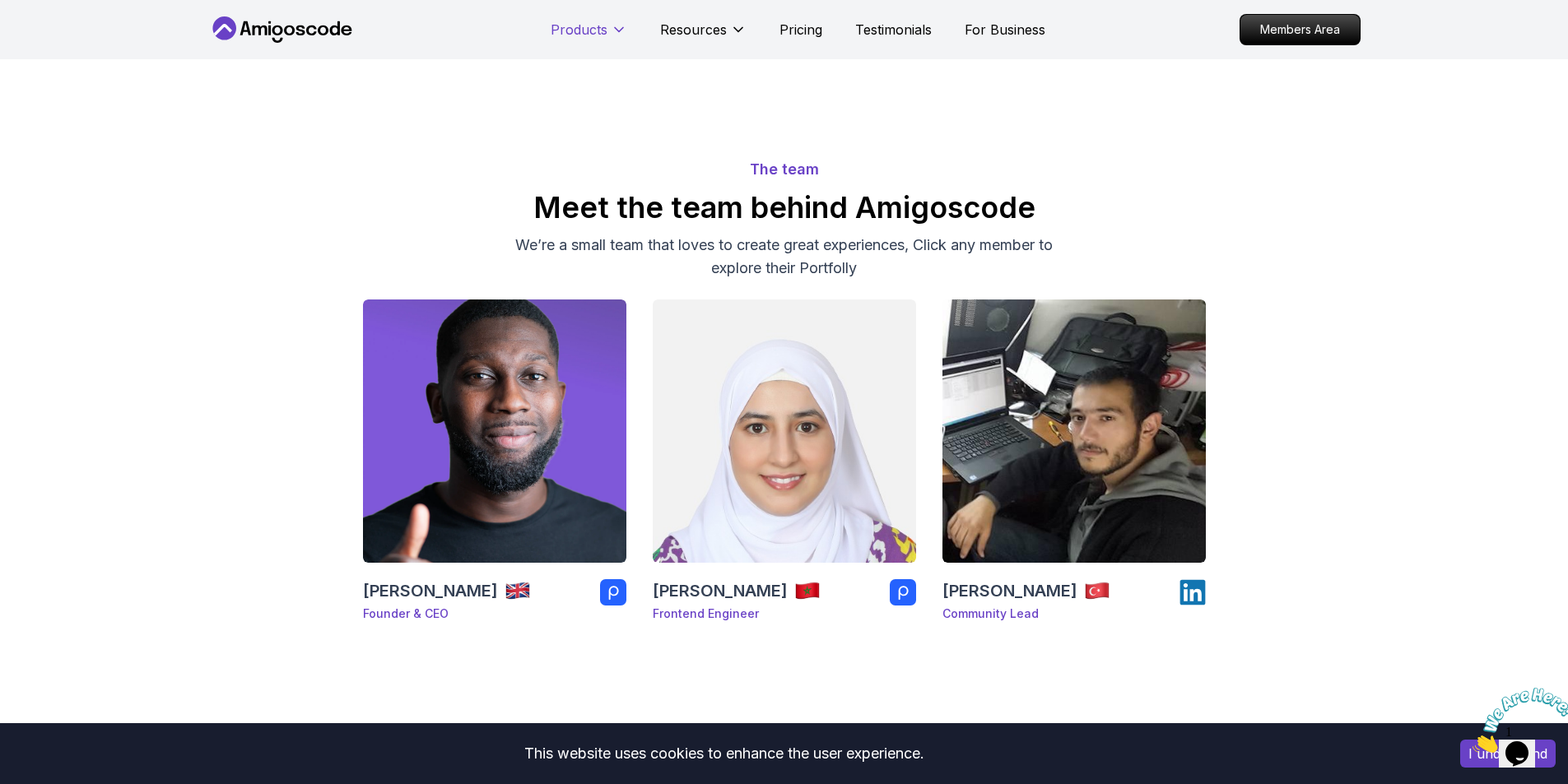
click at [614, 35] on icon at bounding box center [619, 30] width 16 height 16
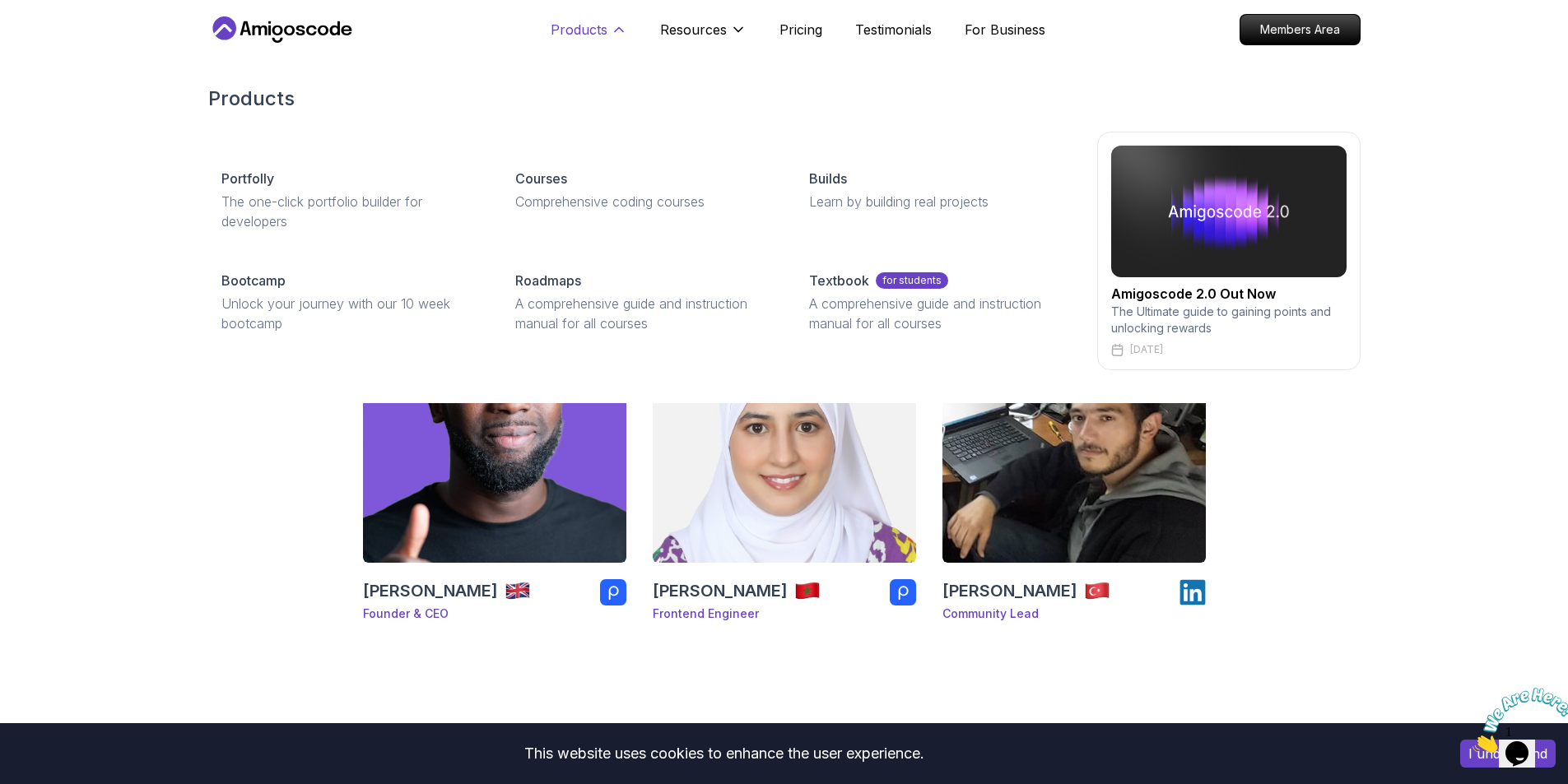
click at [611, 26] on icon at bounding box center [619, 30] width 16 height 16
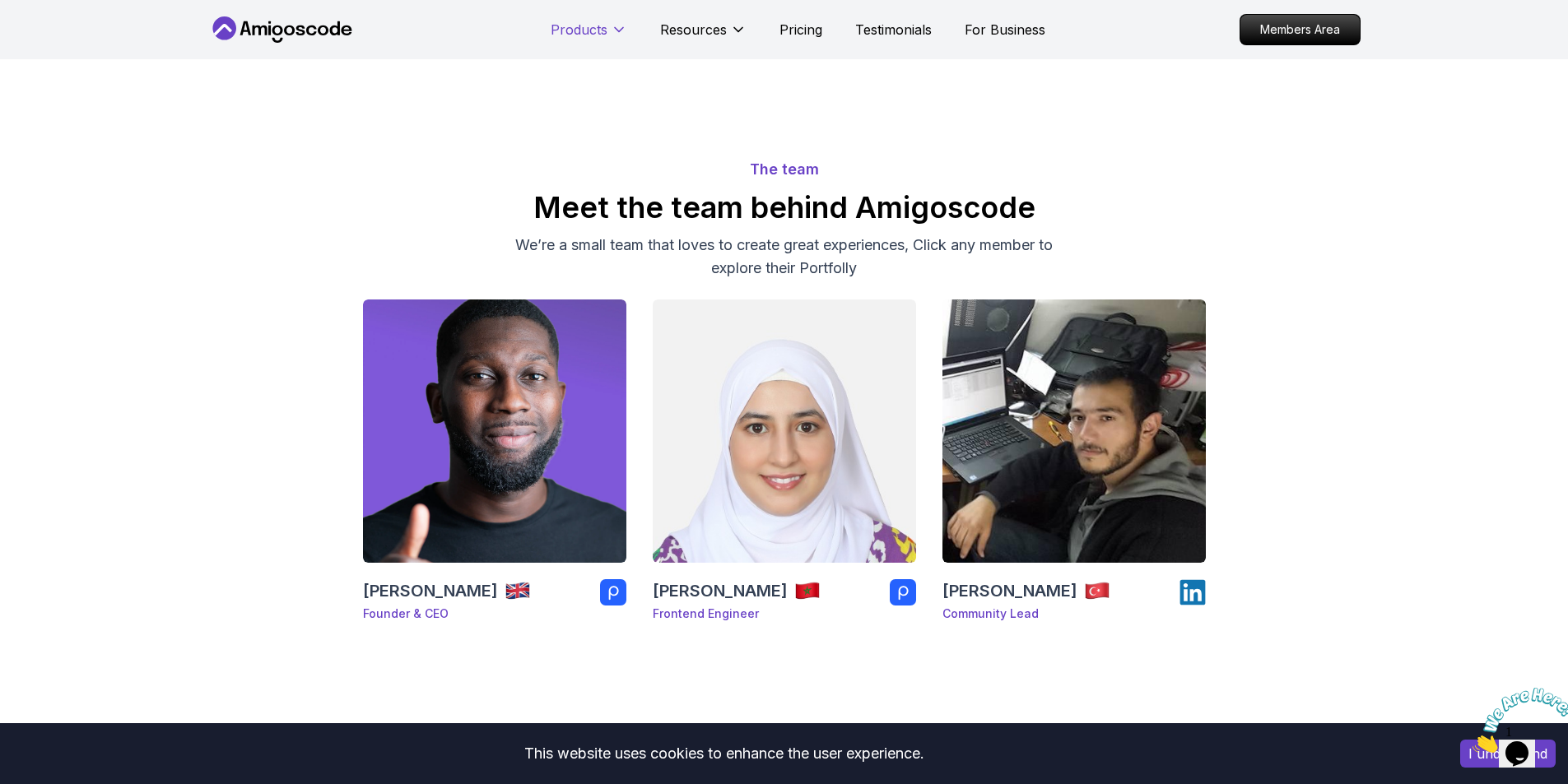
click at [615, 28] on icon at bounding box center [618, 30] width 8 height 5
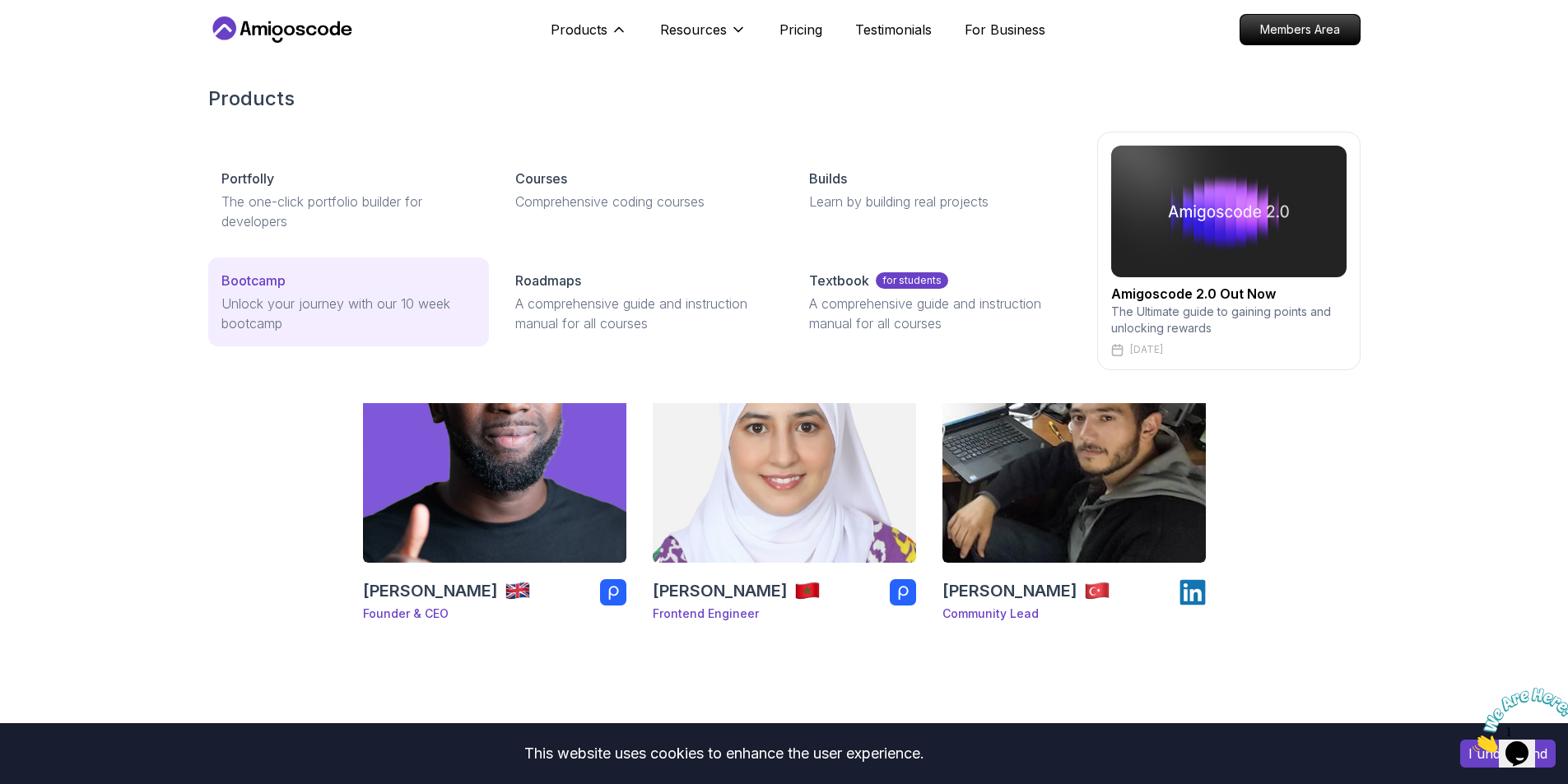
click at [433, 268] on link "Bootcamp Unlock your journey with our 10 week bootcamp" at bounding box center [349, 302] width 281 height 89
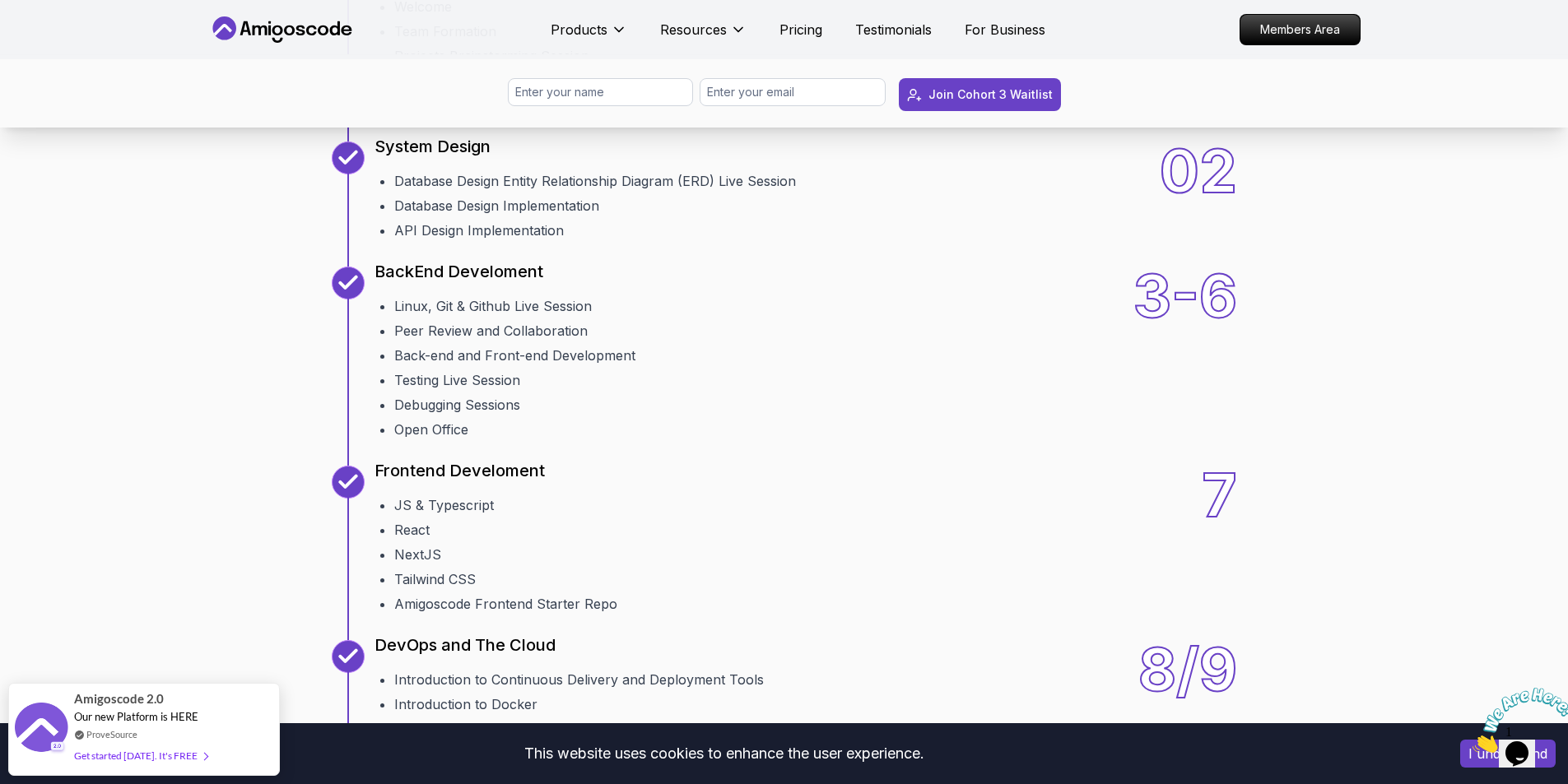
scroll to position [2221, 0]
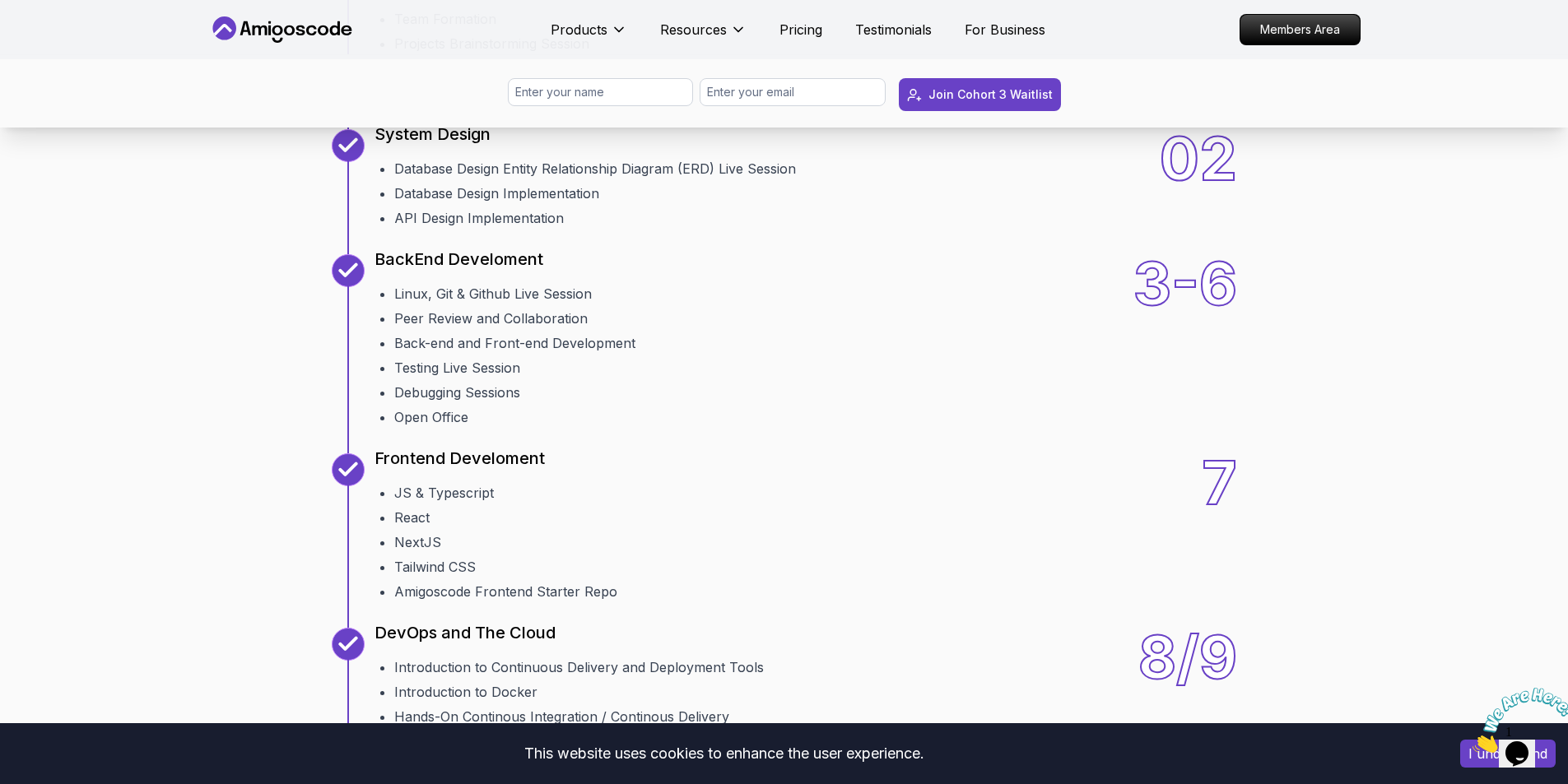
click at [1503, 582] on div "10 Weeks Curriculum Discover a detailed curriculum that guides you through key …" at bounding box center [784, 472] width 1568 height 1614
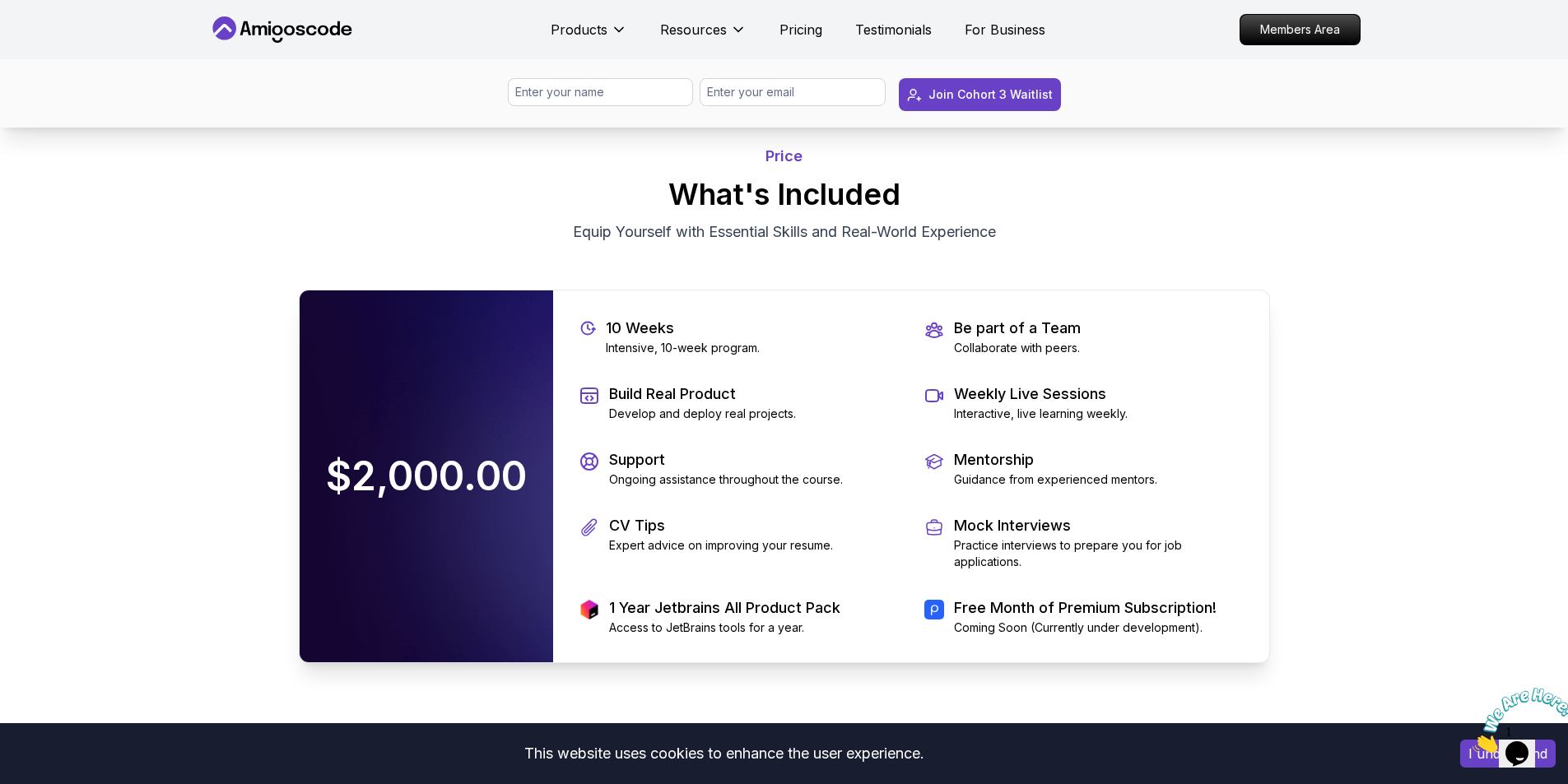
scroll to position [3291, 0]
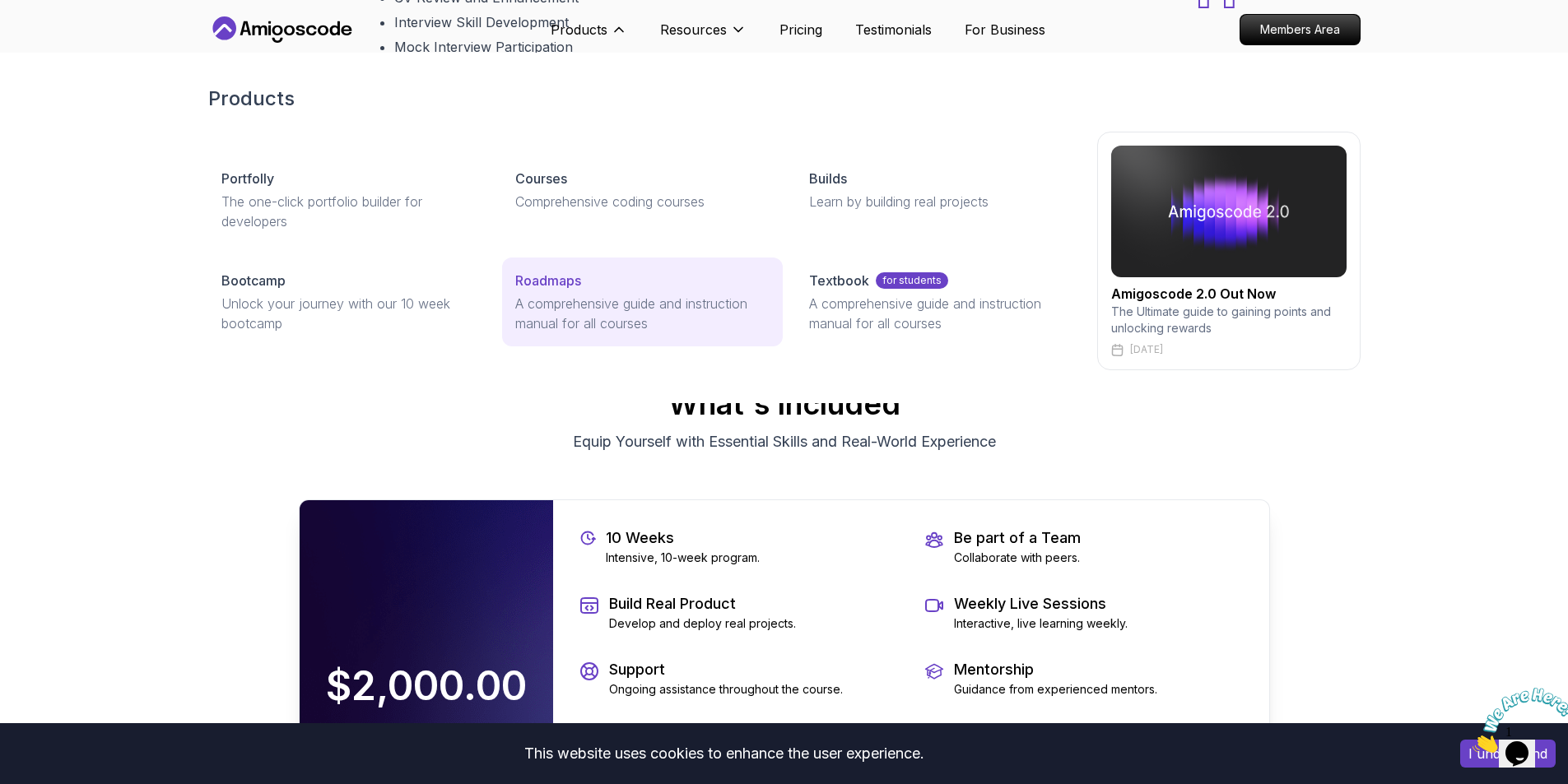
click at [588, 283] on div "Roadmaps" at bounding box center [642, 281] width 254 height 20
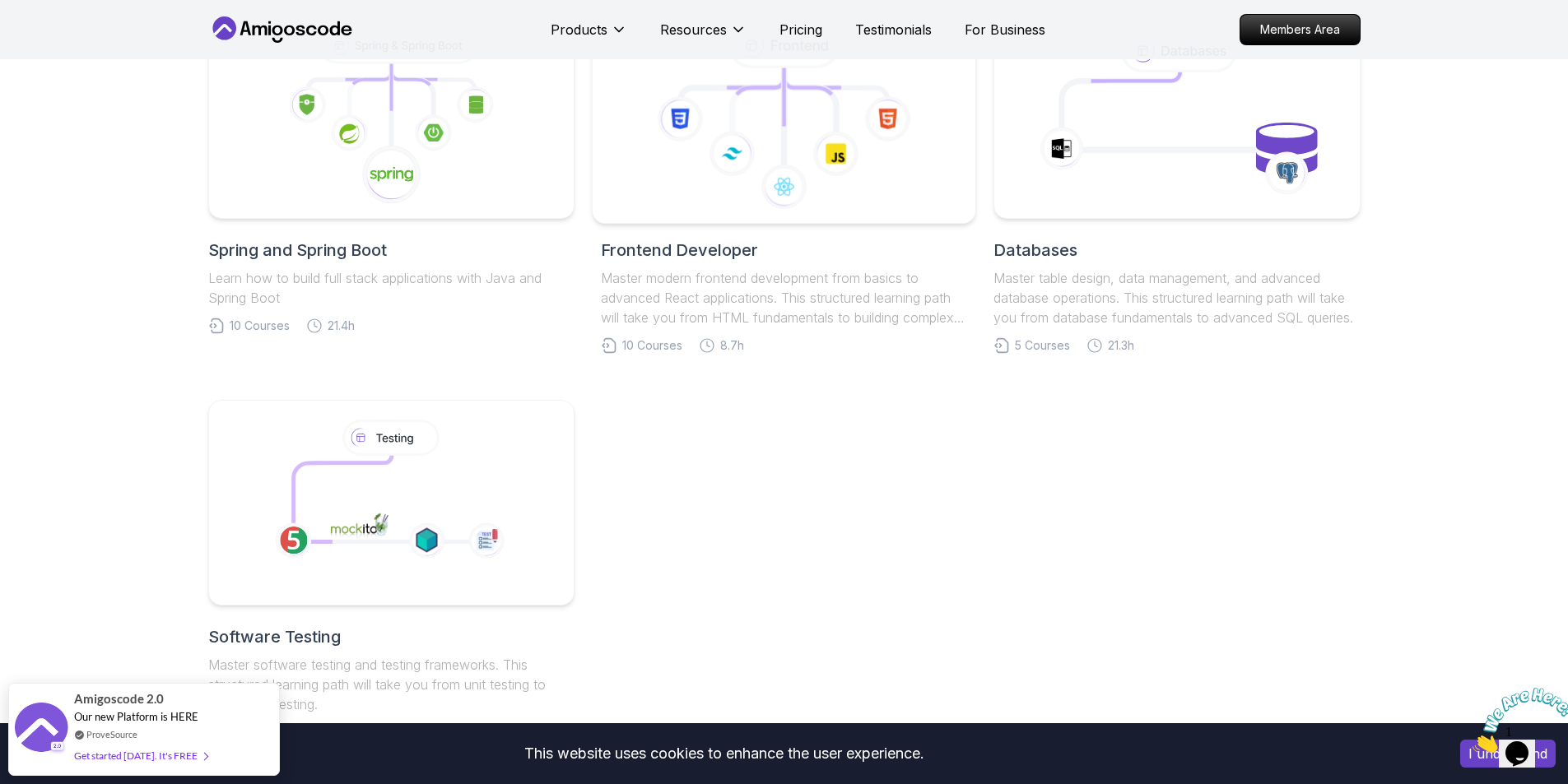
scroll to position [658, 0]
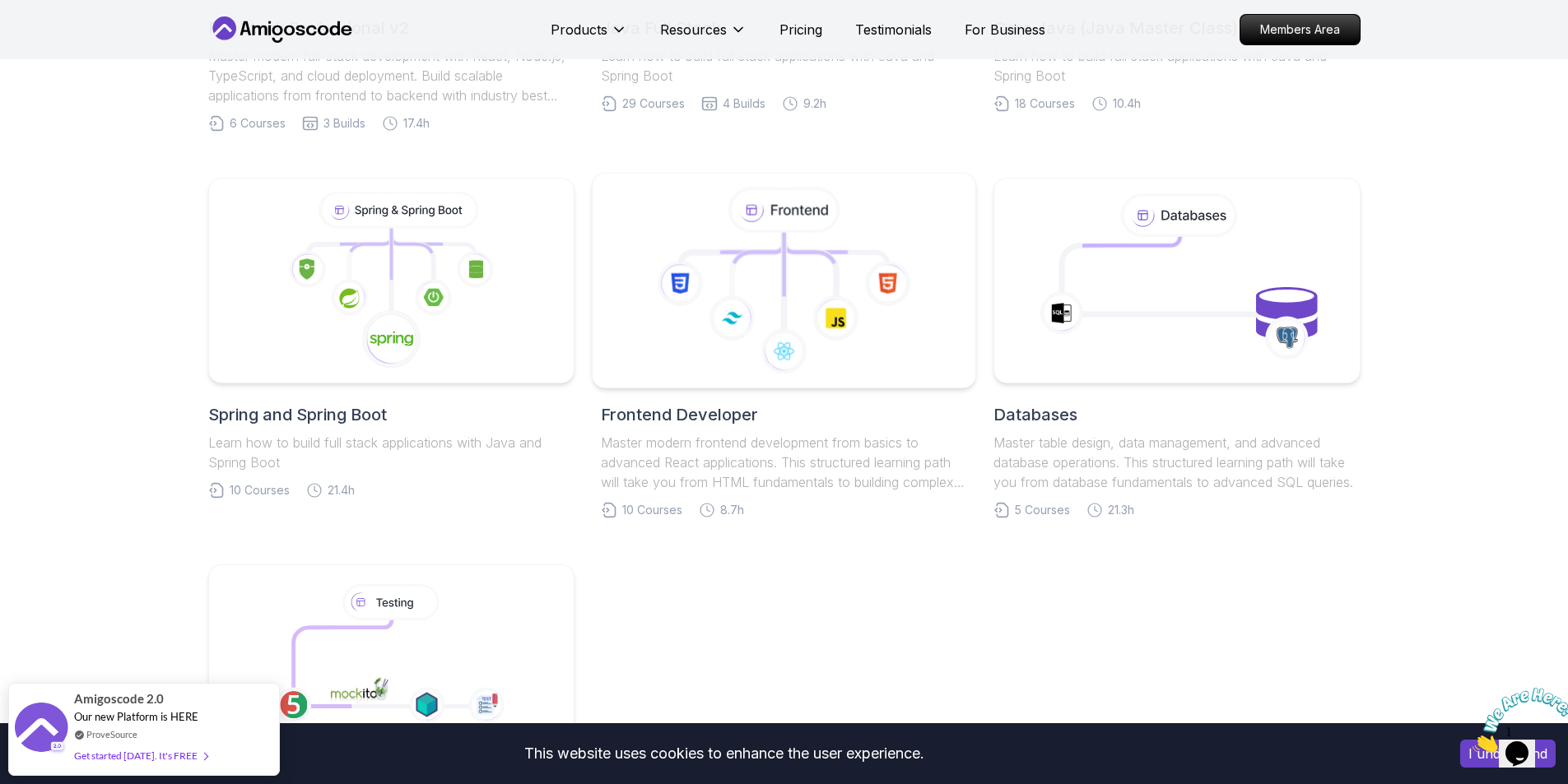
click at [724, 331] on icon at bounding box center [732, 318] width 46 height 46
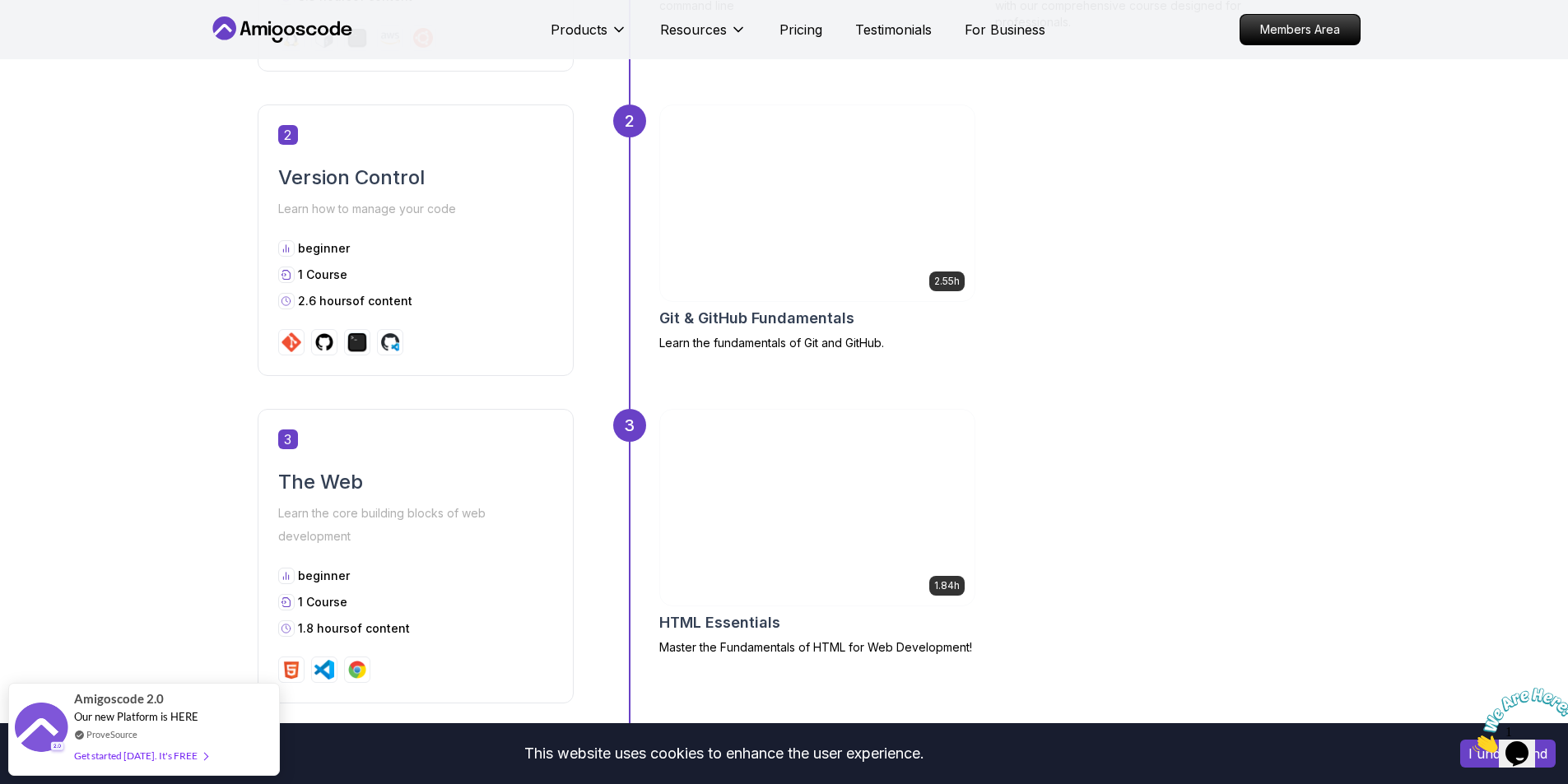
scroll to position [1399, 0]
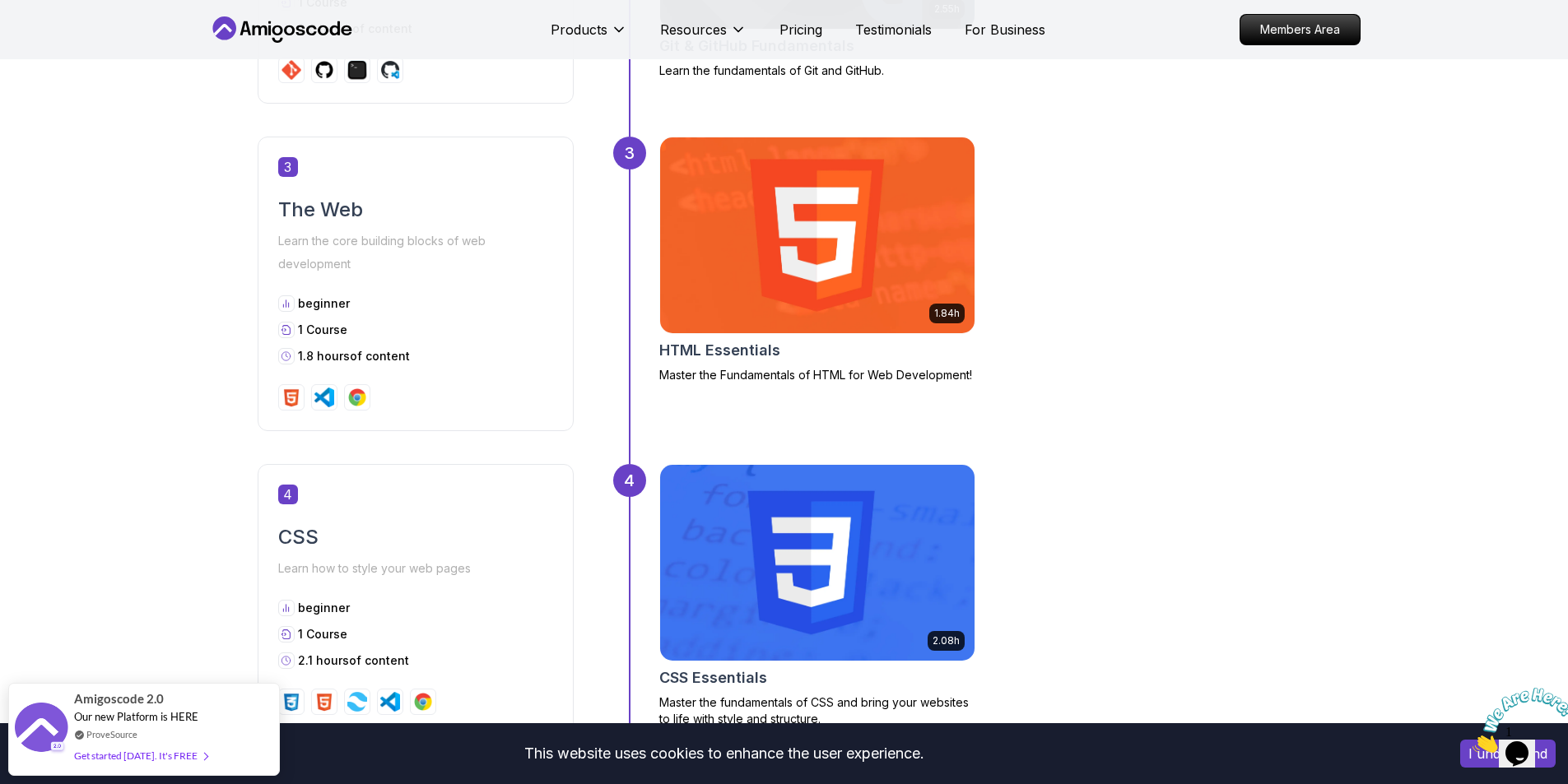
click at [1473, 741] on icon "Close" at bounding box center [1473, 748] width 0 height 14
click at [1497, 653] on div "Getting Started Let’s kick things off! Begin your journey by completing the fir…" at bounding box center [784, 524] width 1568 height 2647
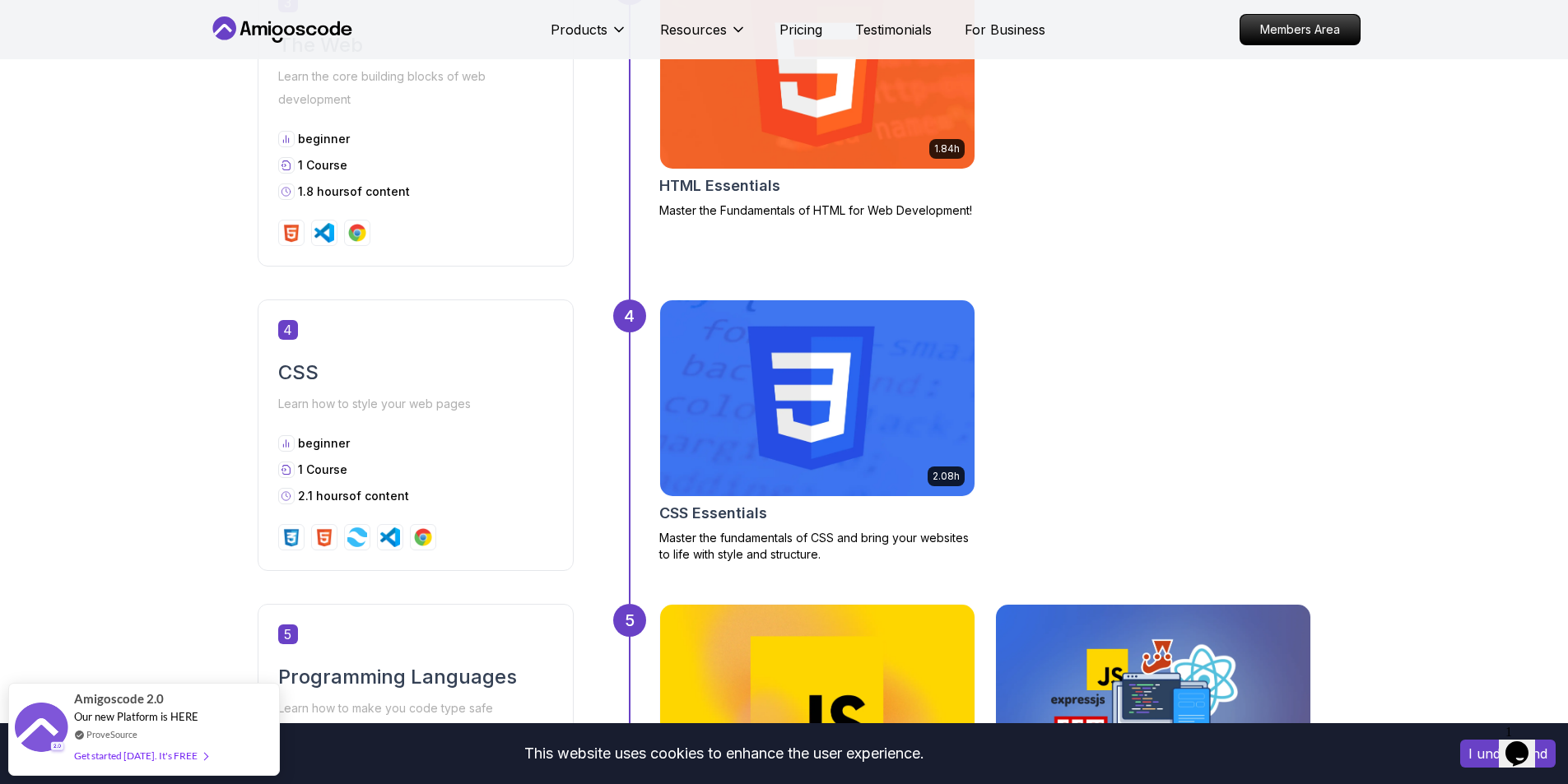
click at [1475, 654] on div "Getting Started Let’s kick things off! Begin your journey by completing the fir…" at bounding box center [784, 359] width 1568 height 2647
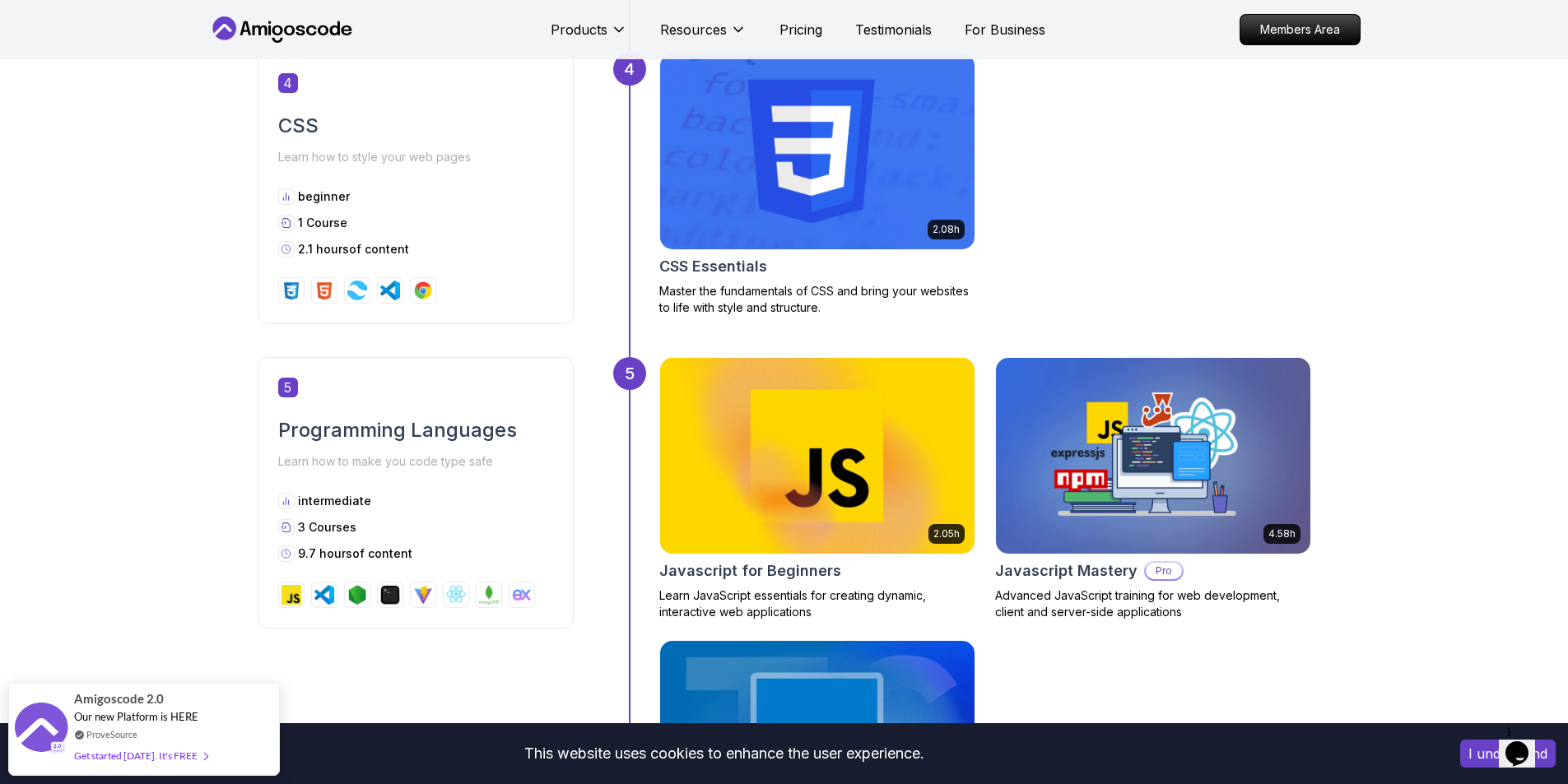
click at [1470, 658] on div "Getting Started Let’s kick things off! Begin your journey by completing the fir…" at bounding box center [784, 112] width 1568 height 2647
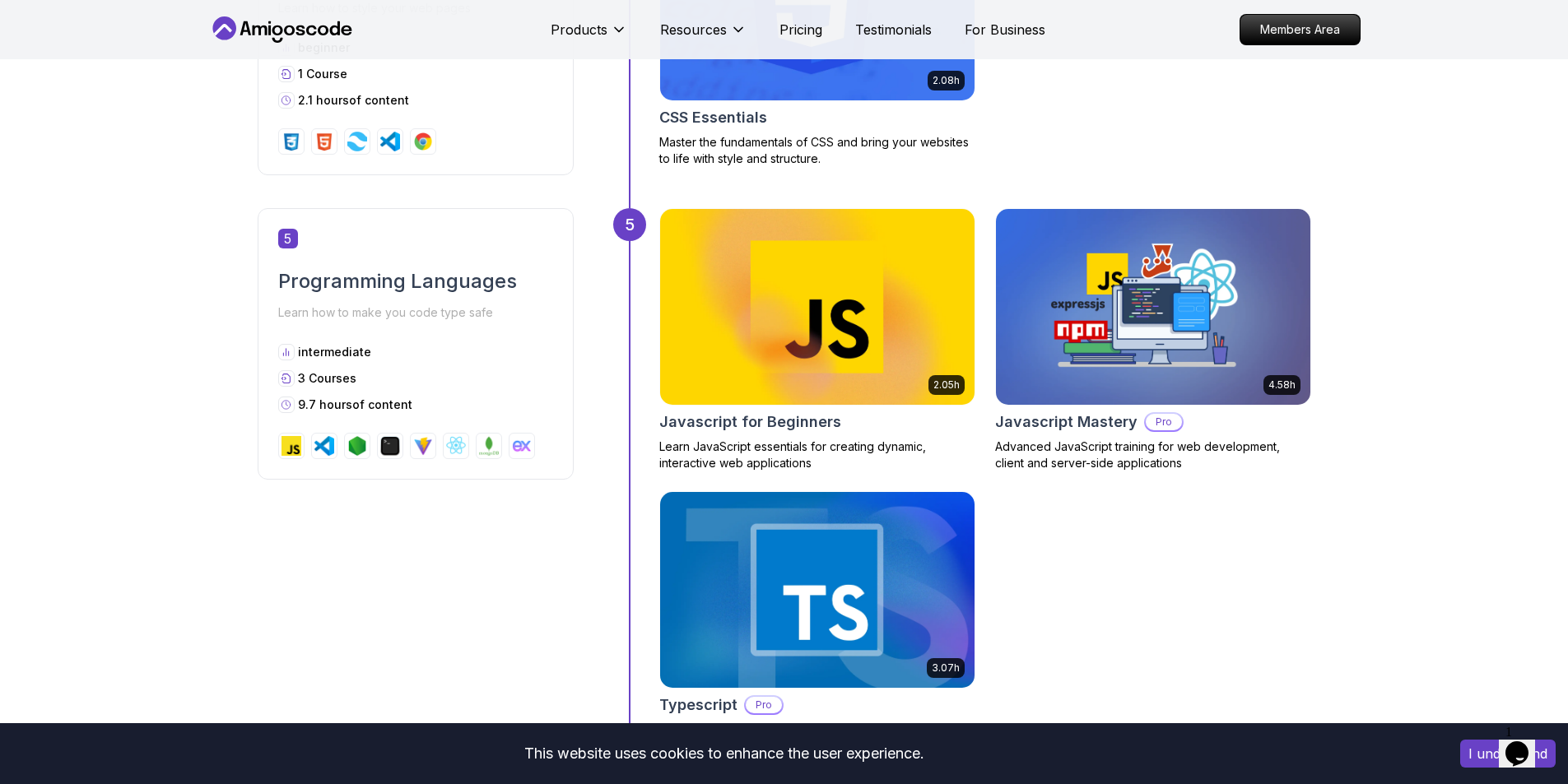
scroll to position [2057, 0]
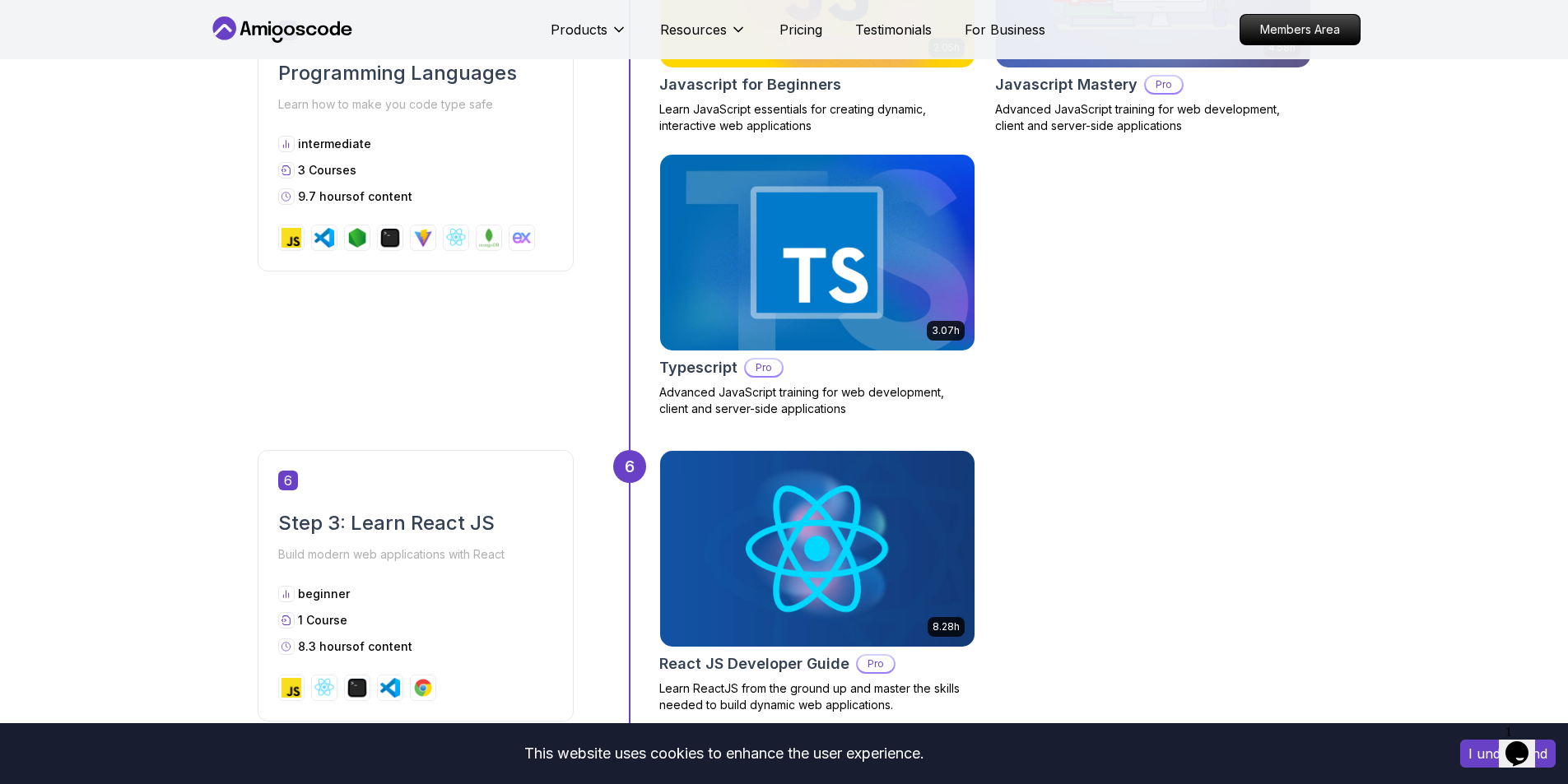
scroll to position [2386, 0]
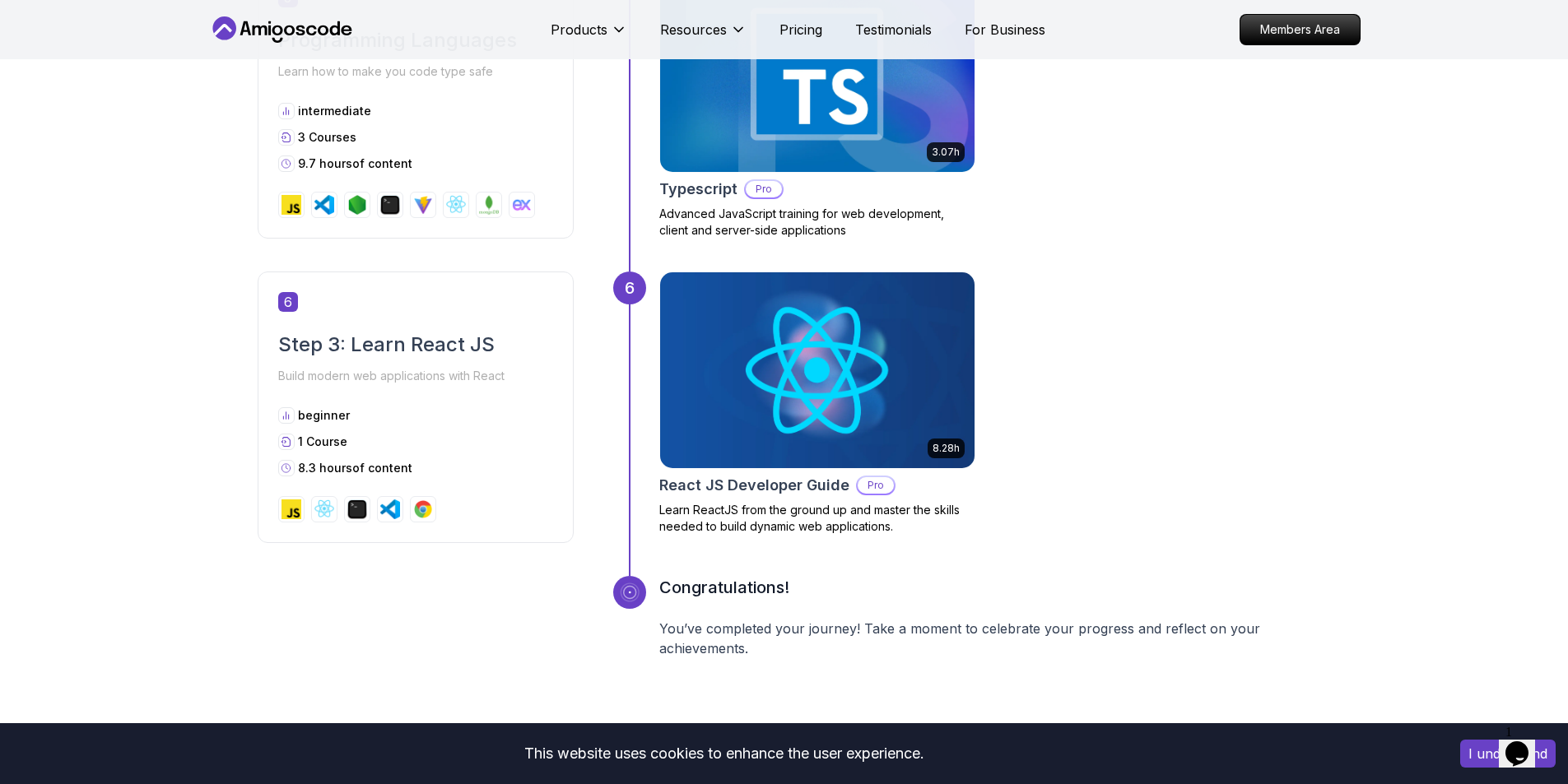
scroll to position [2550, 0]
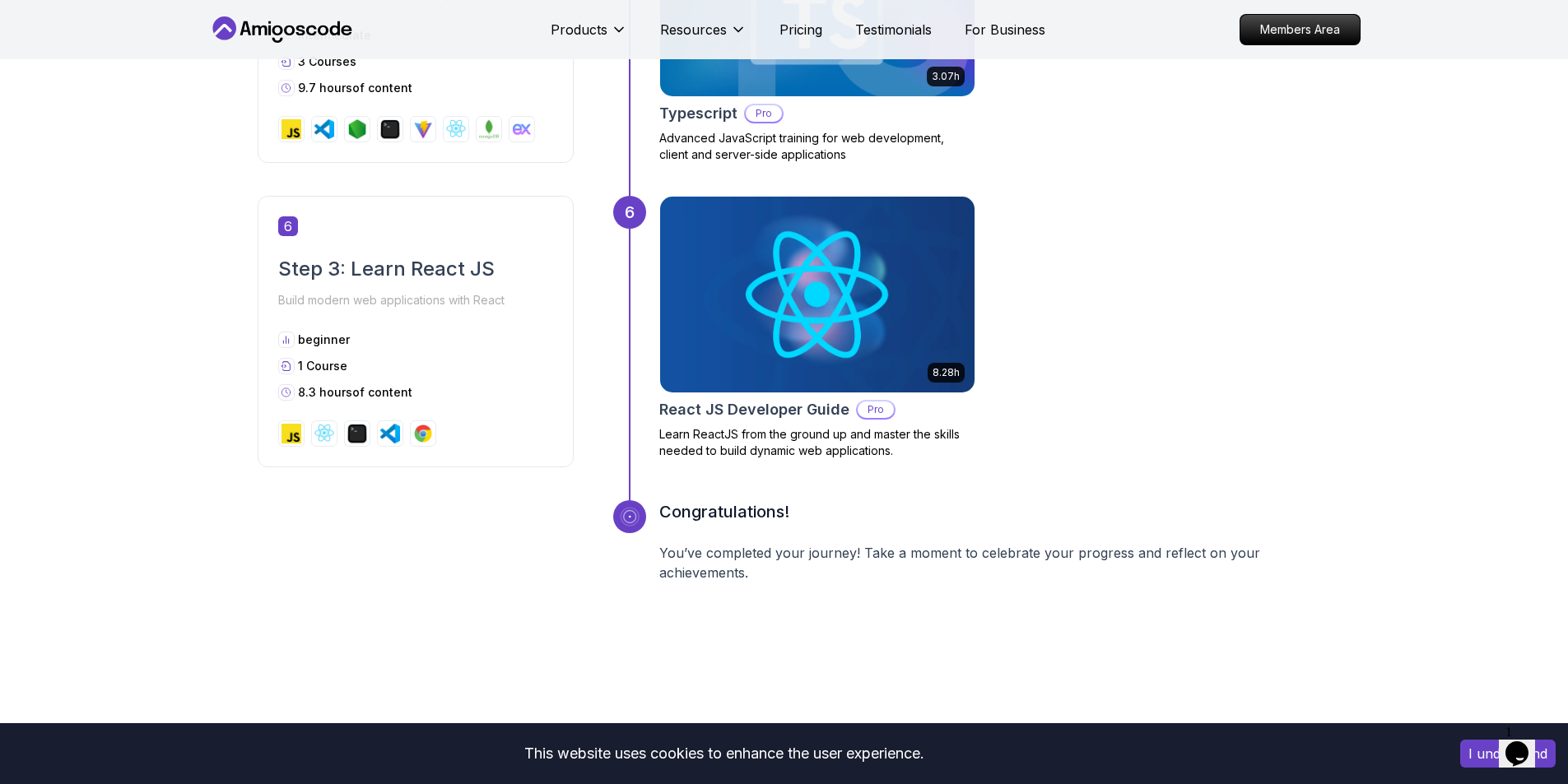
click at [779, 379] on img at bounding box center [817, 294] width 330 height 206
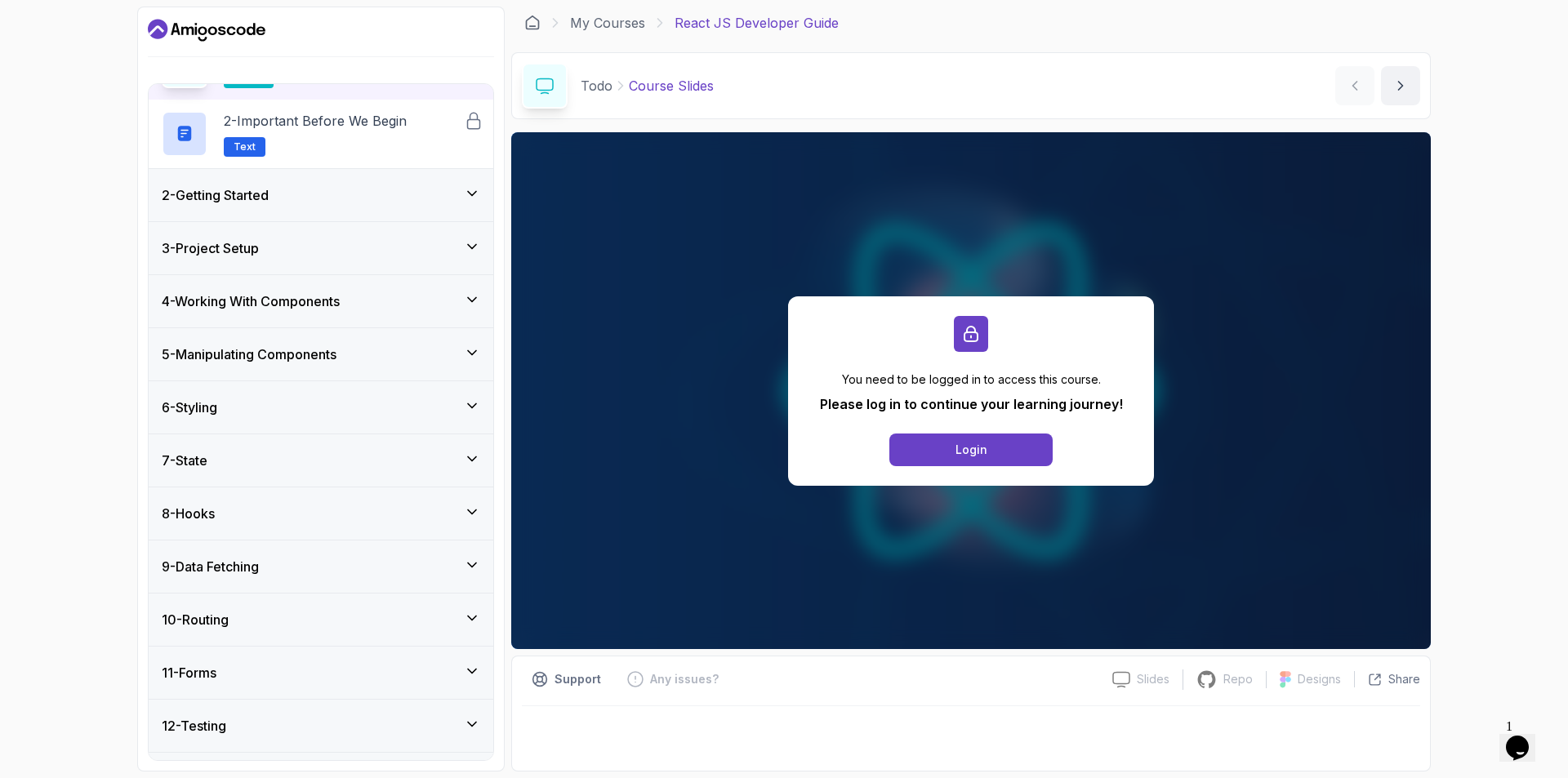
scroll to position [256, 0]
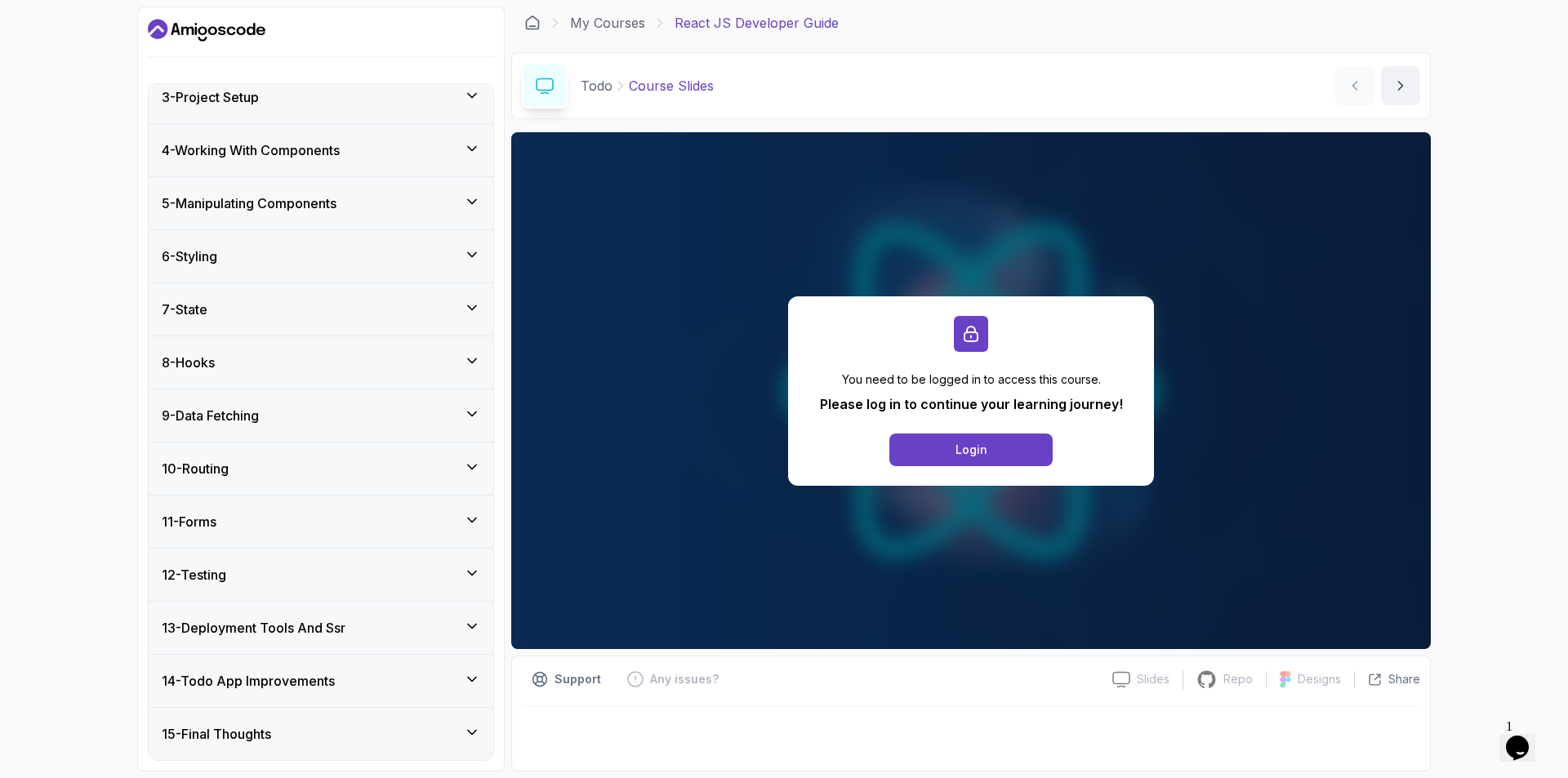
click at [246, 427] on div "9 - Data Fetching" at bounding box center [320, 416] width 345 height 52
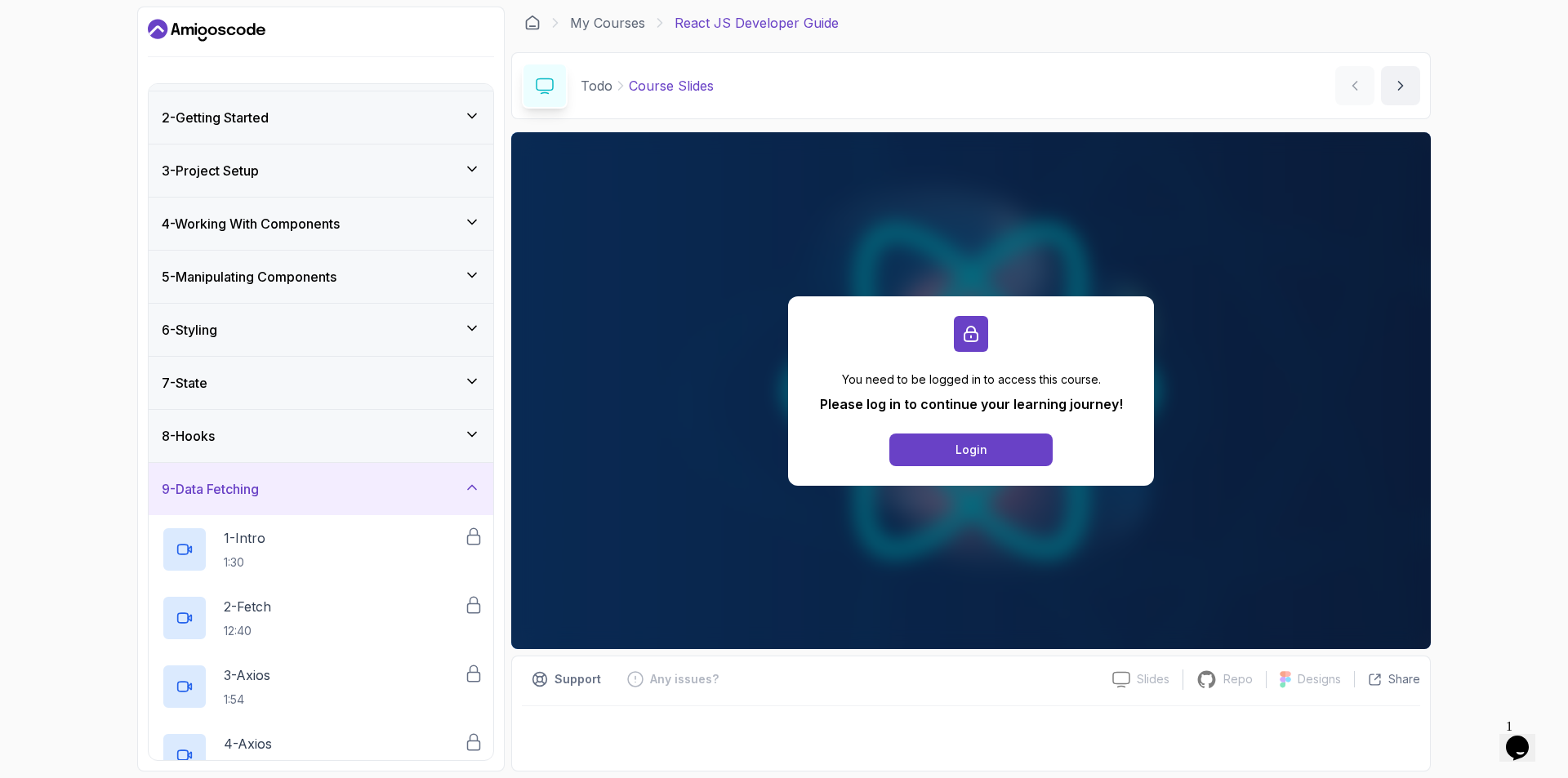
scroll to position [0, 0]
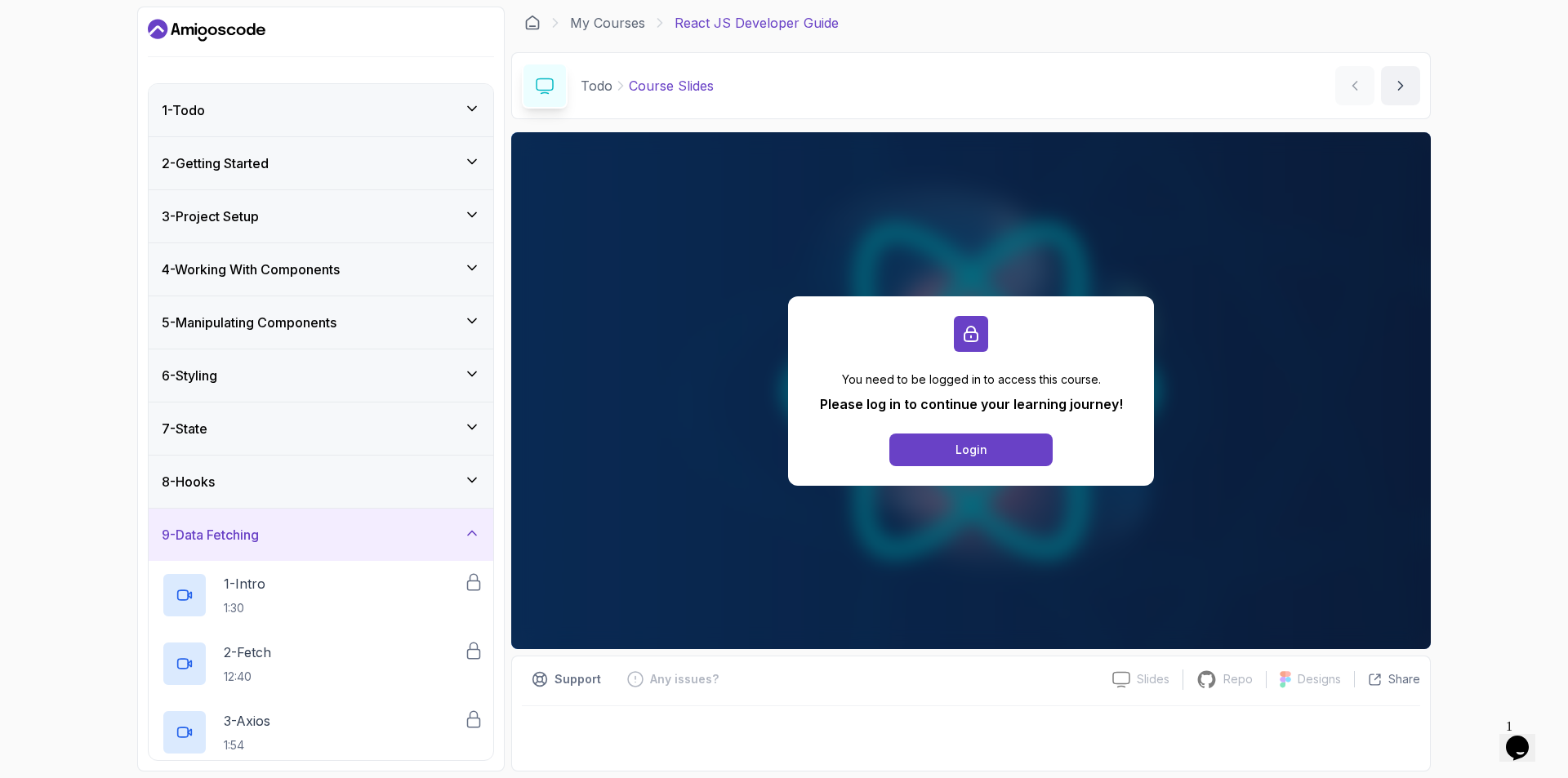
click at [282, 325] on h3 "5 - Manipulating Components" at bounding box center [249, 323] width 175 height 20
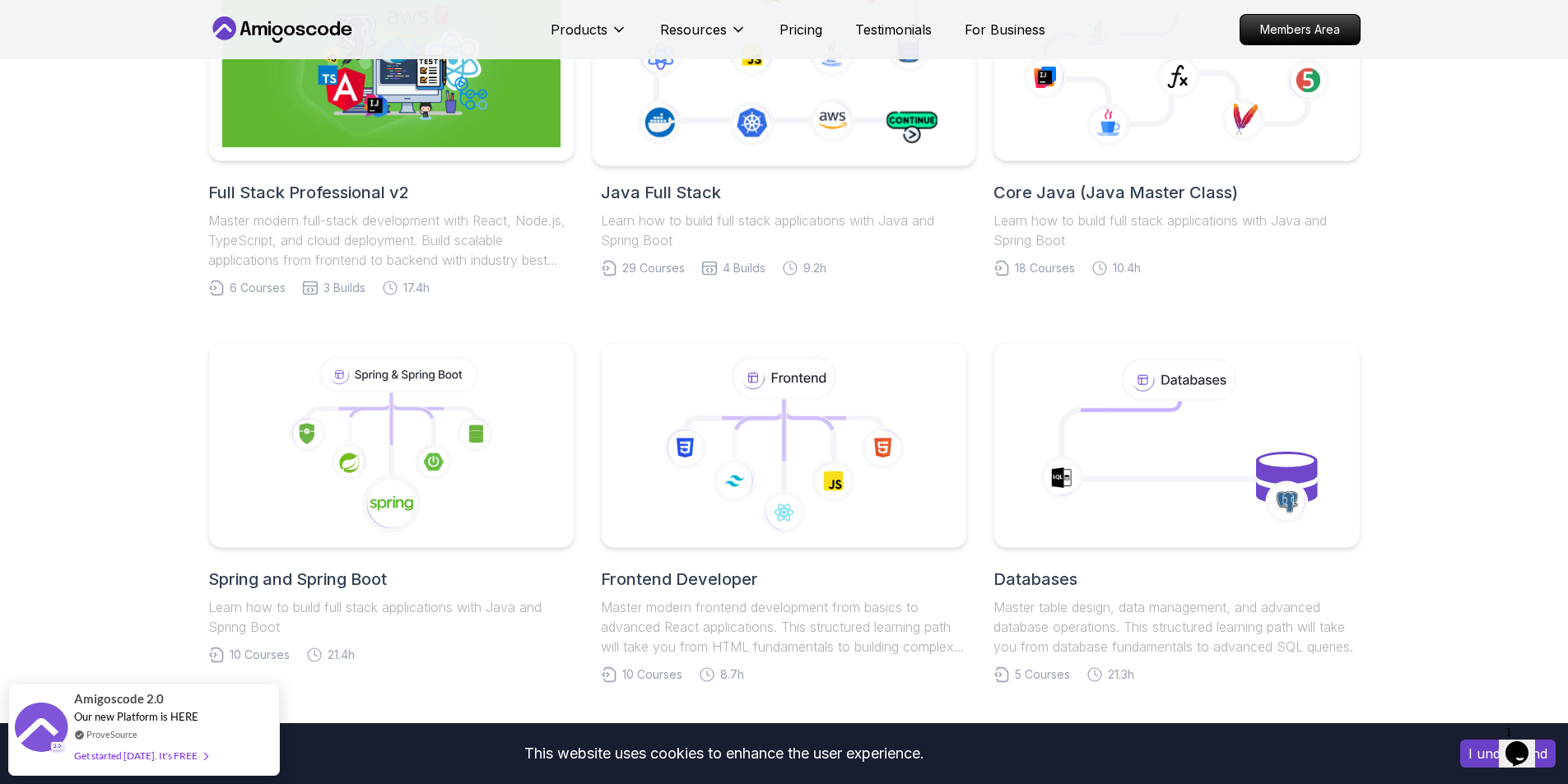
scroll to position [165, 0]
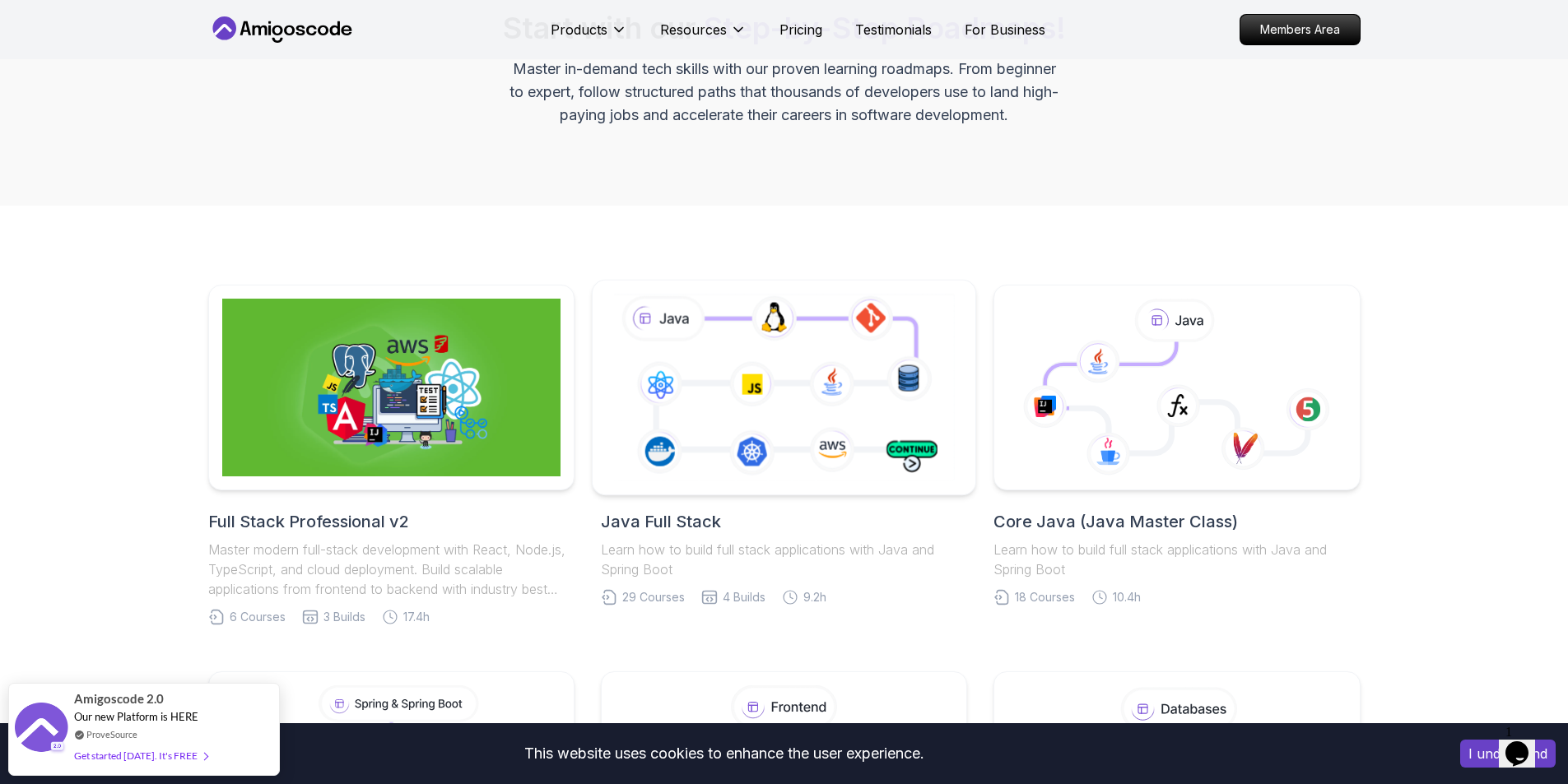
click at [718, 371] on icon at bounding box center [784, 386] width 348 height 193
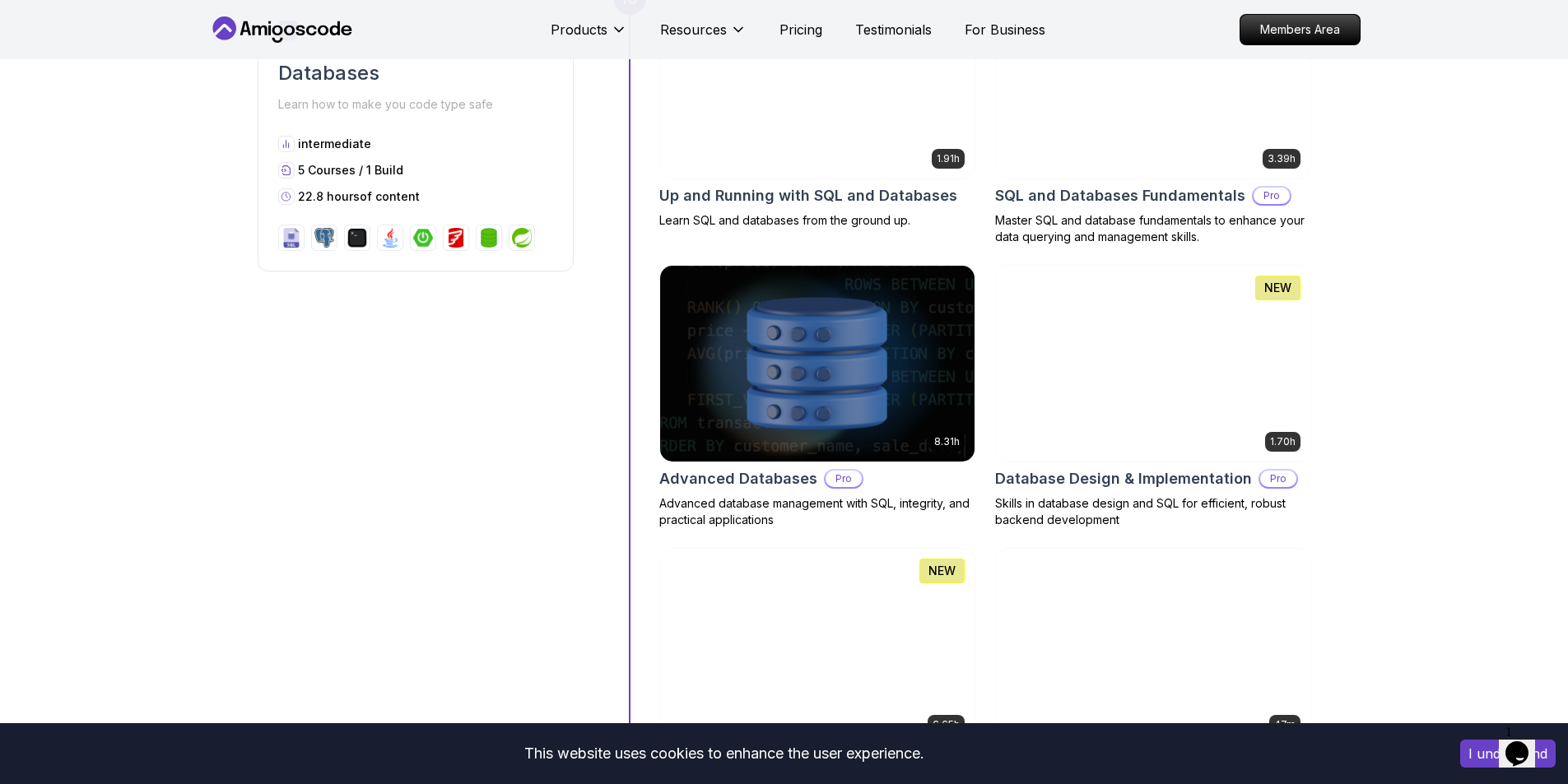
scroll to position [4114, 0]
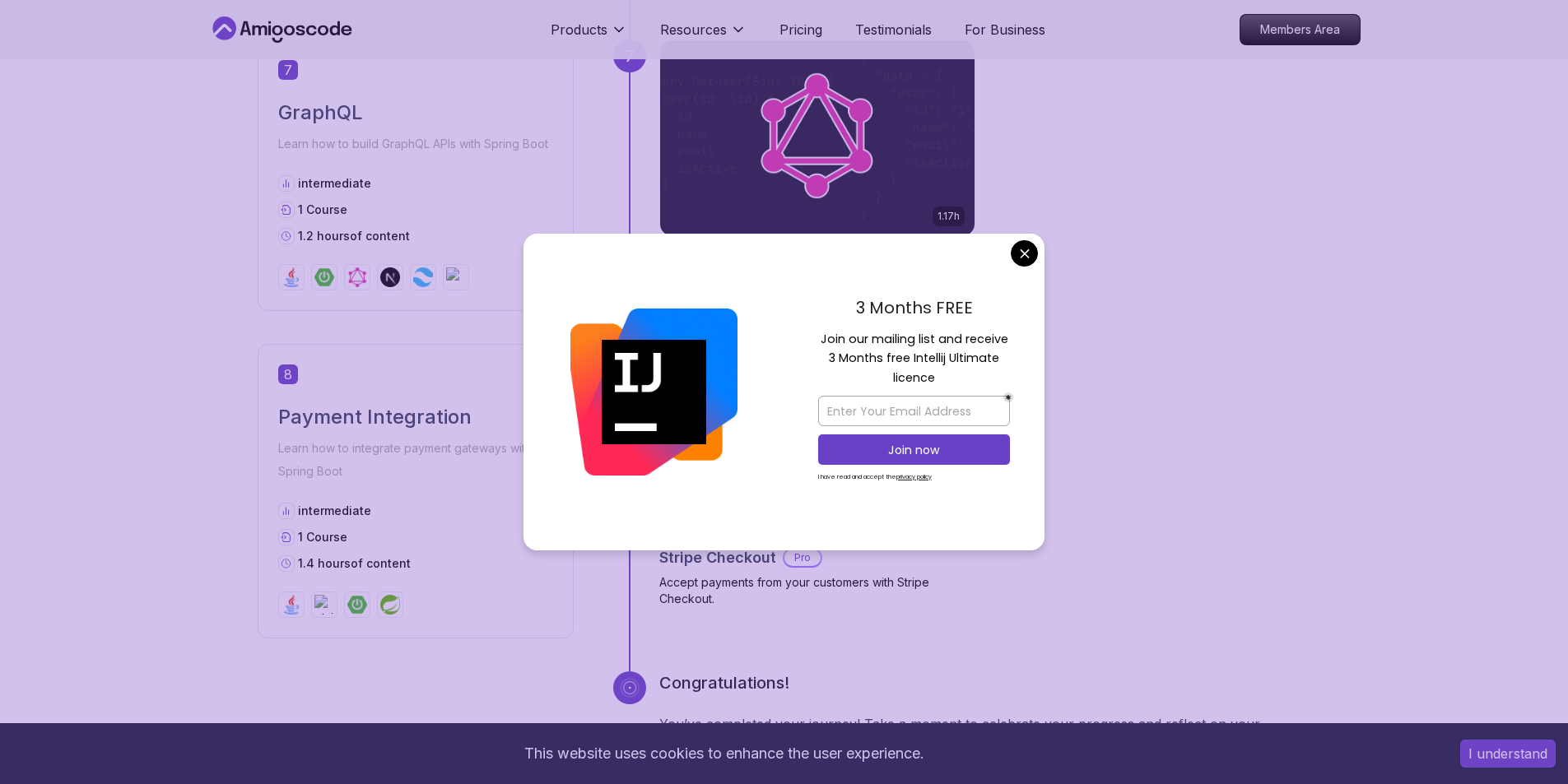
scroll to position [2550, 0]
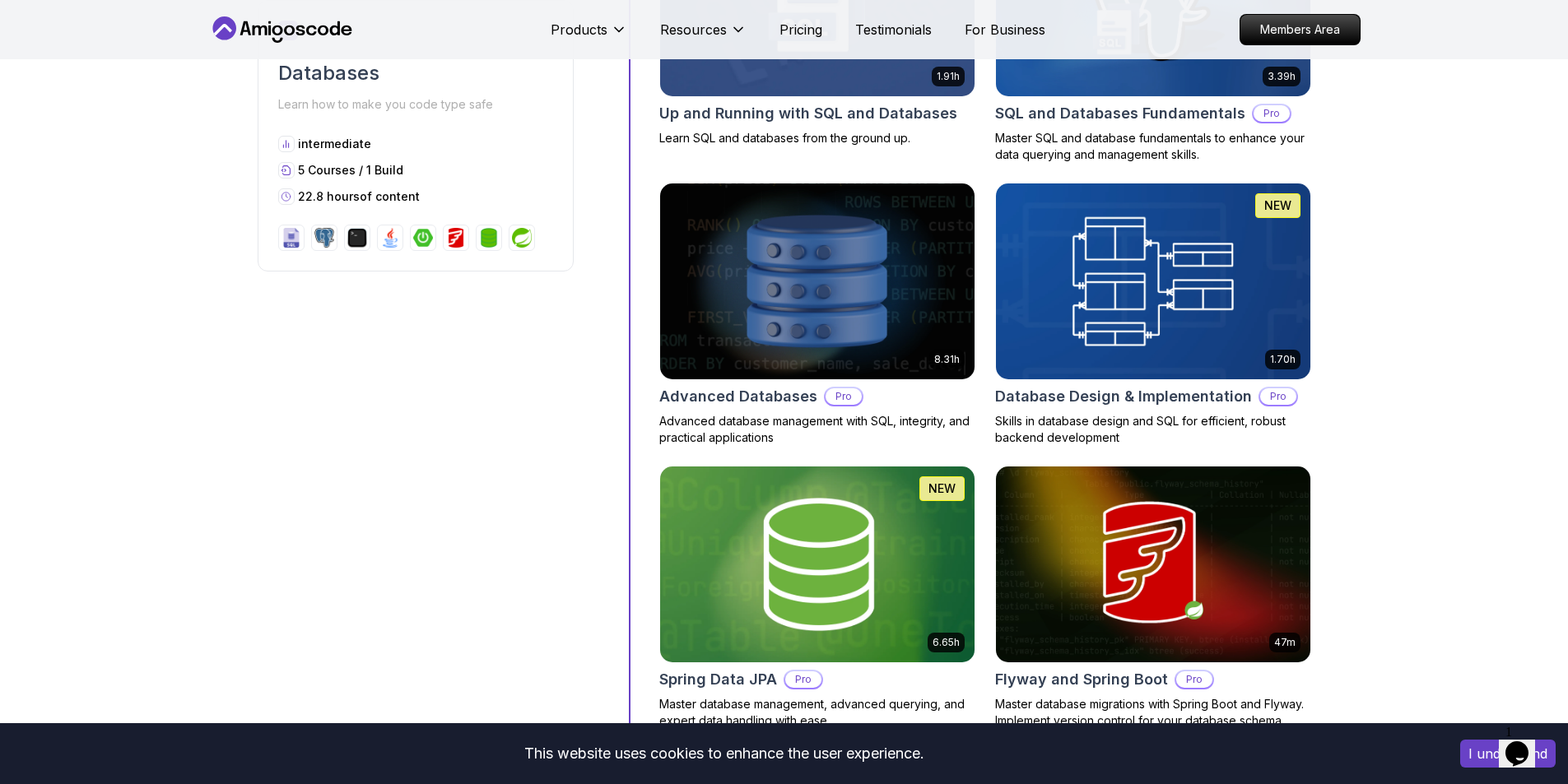
scroll to position [4525, 0]
